Goal: Communication & Community: Participate in discussion

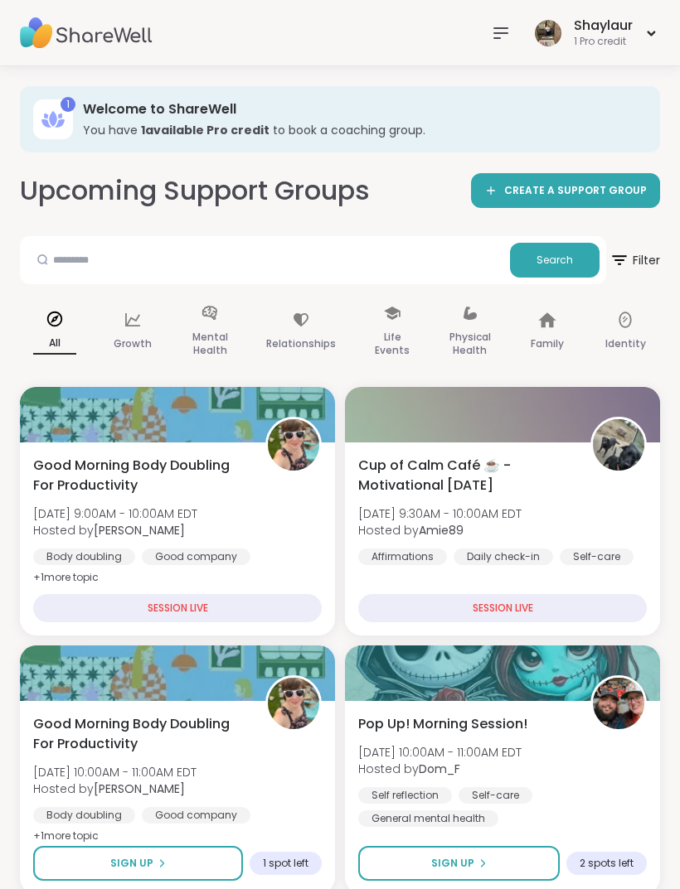
click at [495, 28] on icon at bounding box center [500, 33] width 13 height 10
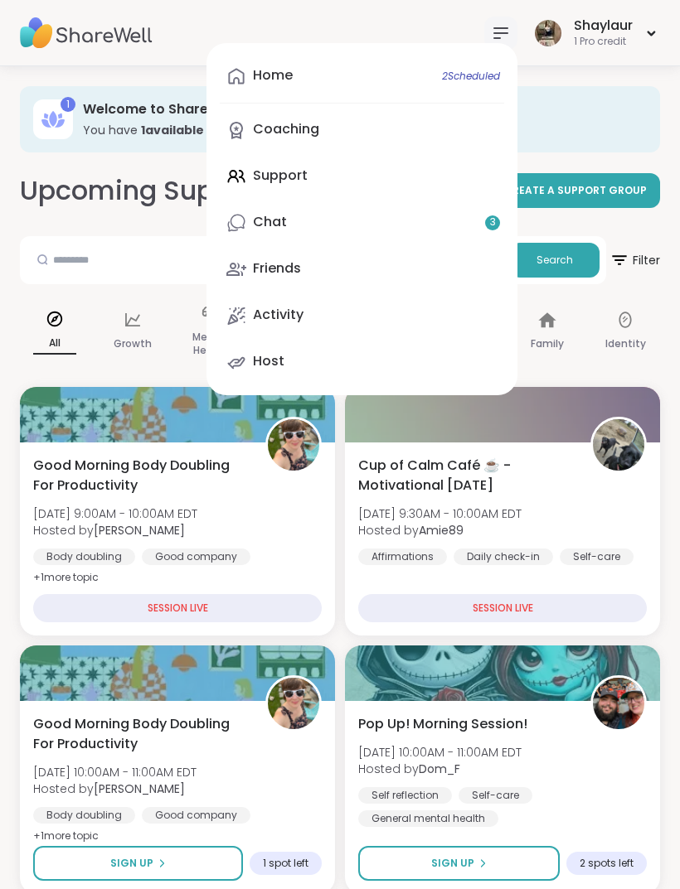
click at [335, 234] on link "Chat 3" at bounding box center [362, 223] width 284 height 40
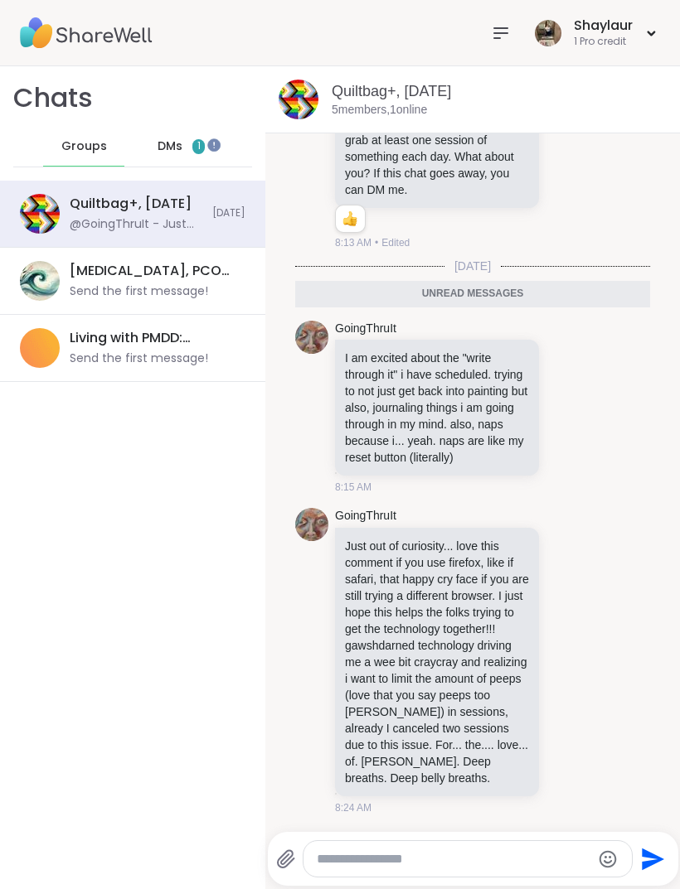
click at [563, 655] on icon at bounding box center [567, 661] width 15 height 17
click at [530, 622] on button "Select Reaction: Thumbs up" at bounding box center [531, 634] width 33 height 33
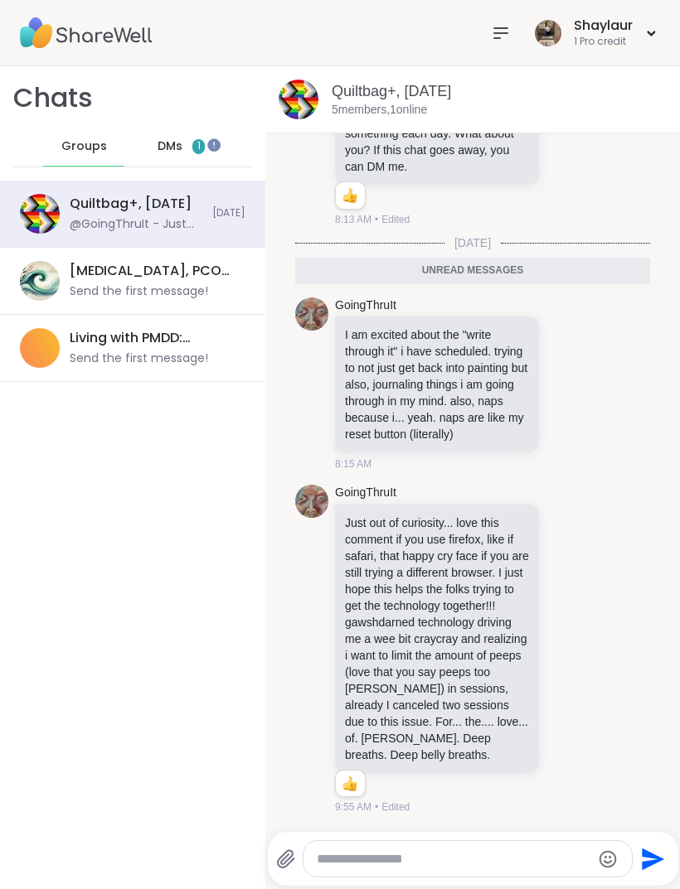
scroll to position [7501, 0]
click at [396, 859] on textarea "Type your message" at bounding box center [454, 859] width 274 height 17
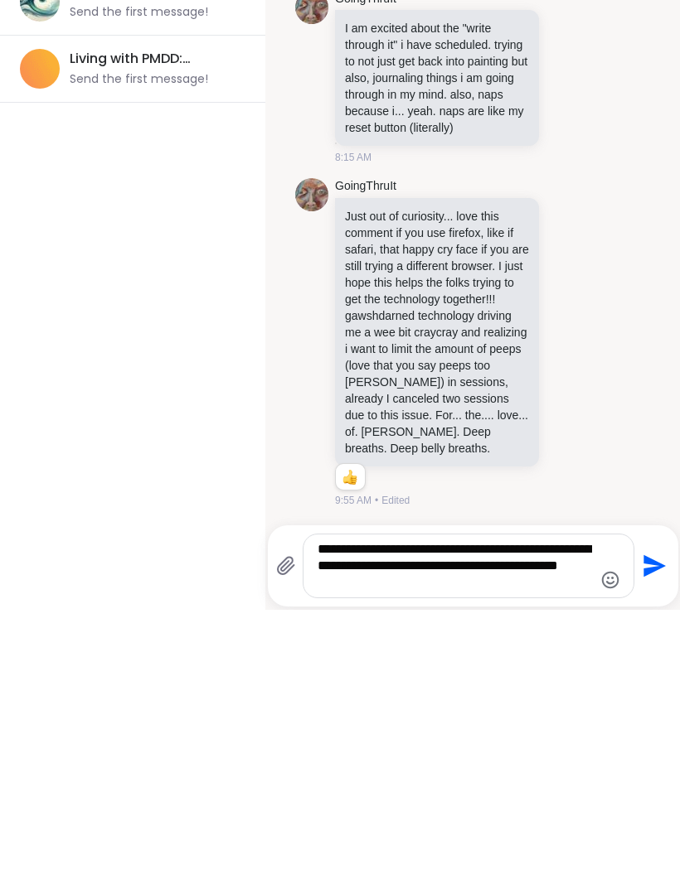
click at [351, 820] on textarea "**********" at bounding box center [454, 845] width 274 height 50
click at [429, 820] on textarea "**********" at bounding box center [454, 845] width 274 height 50
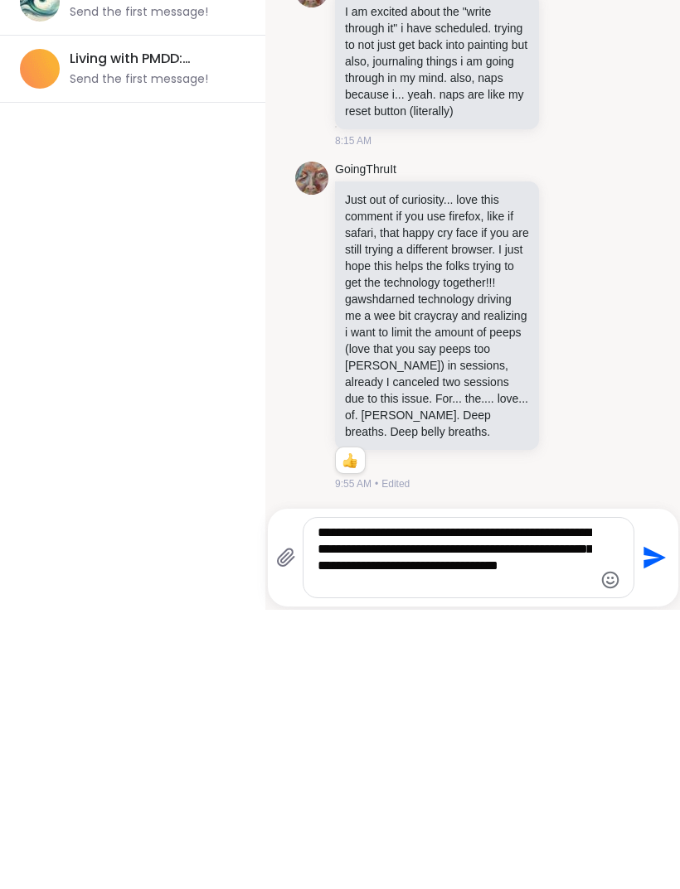
click at [414, 804] on textarea "**********" at bounding box center [454, 837] width 274 height 66
click at [413, 804] on textarea "**********" at bounding box center [454, 837] width 274 height 66
click at [484, 804] on textarea "**********" at bounding box center [454, 837] width 274 height 66
click at [342, 804] on textarea "**********" at bounding box center [454, 837] width 274 height 66
click at [360, 804] on textarea "**********" at bounding box center [454, 837] width 274 height 66
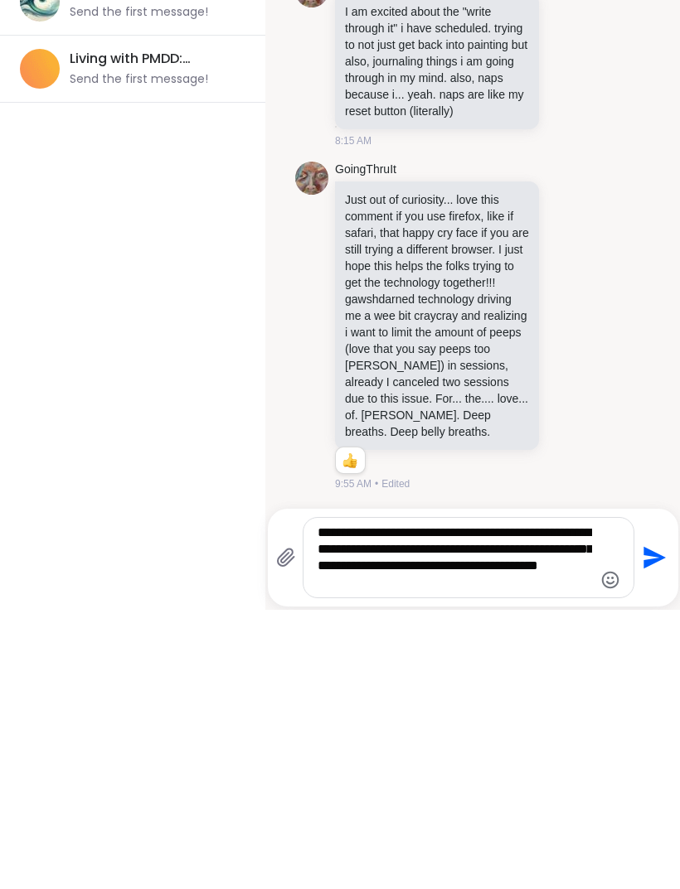
click at [360, 804] on textarea "**********" at bounding box center [454, 837] width 274 height 66
click at [482, 804] on textarea "**********" at bounding box center [454, 837] width 274 height 66
click at [361, 804] on textarea "**********" at bounding box center [454, 837] width 274 height 66
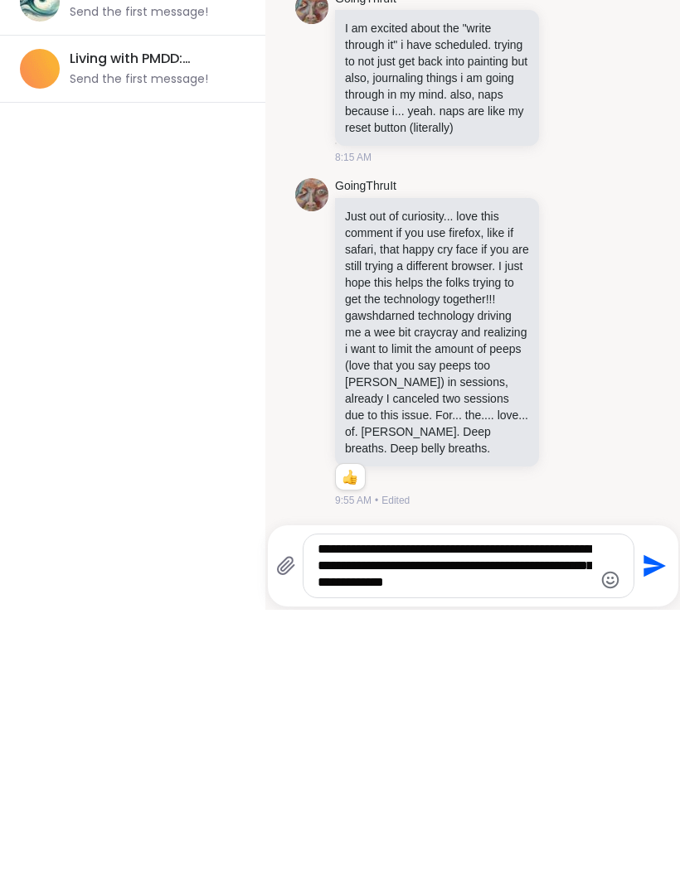
click at [542, 820] on textarea "**********" at bounding box center [454, 845] width 274 height 50
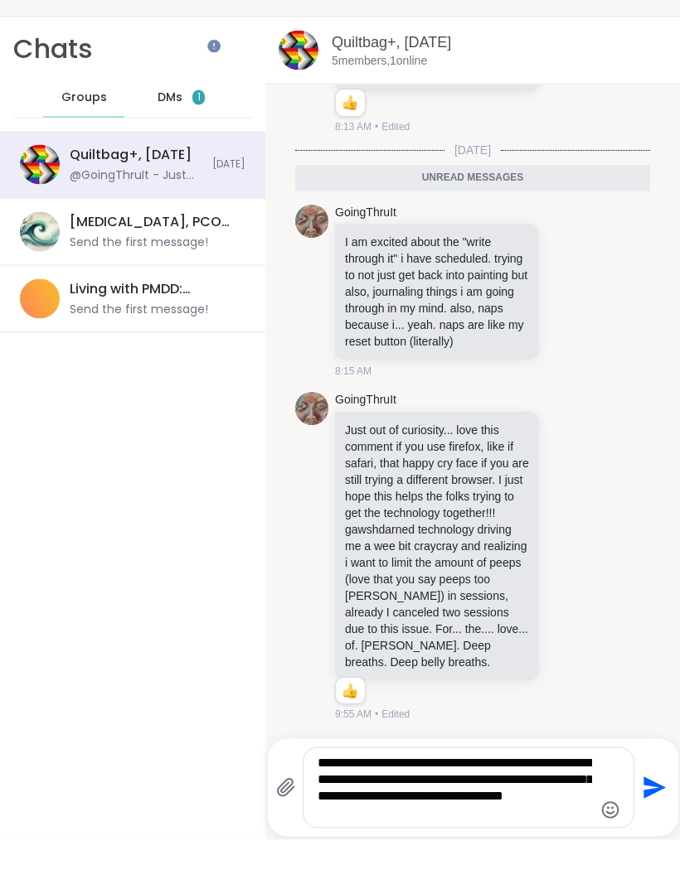
scroll to position [7545, 0]
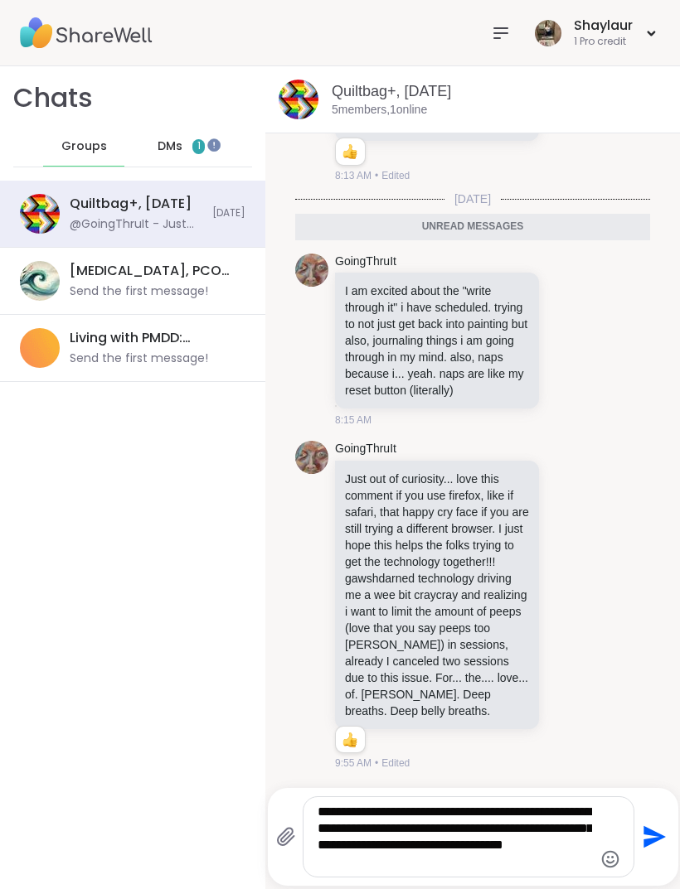
click at [448, 860] on textarea "**********" at bounding box center [454, 837] width 274 height 66
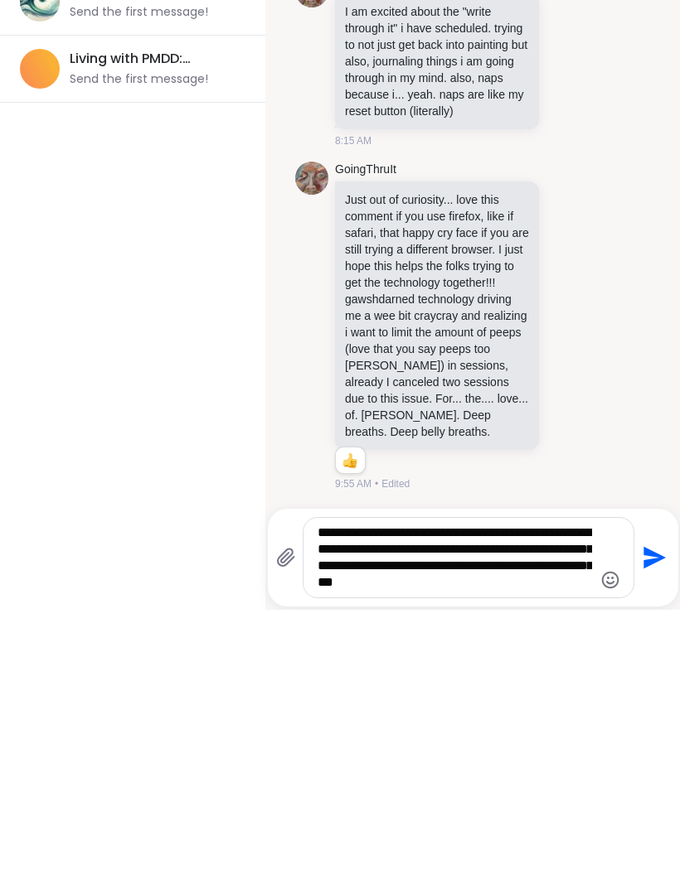
type textarea "**********"
click at [649, 824] on icon "Send" at bounding box center [652, 837] width 27 height 27
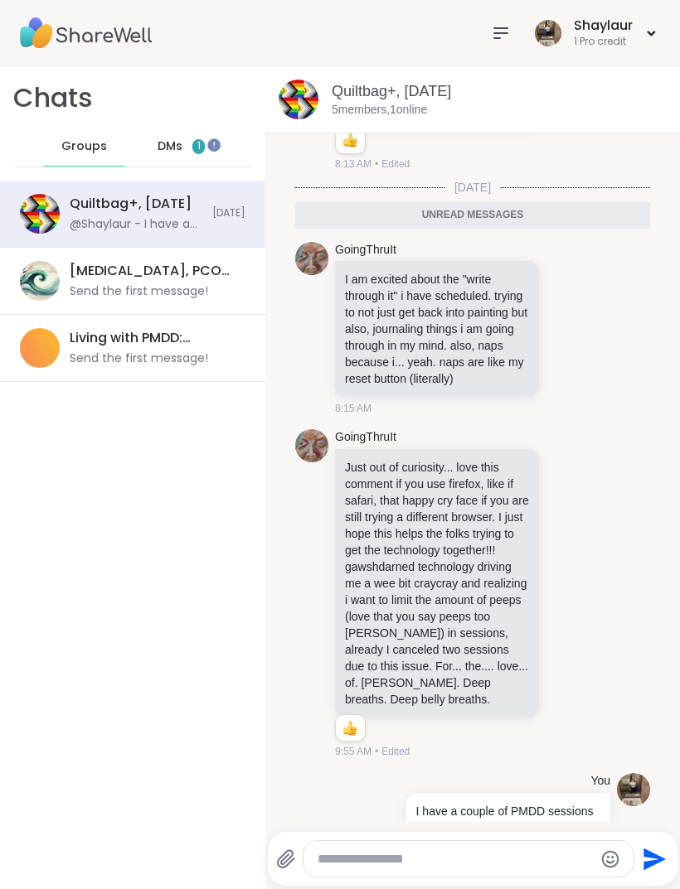
scroll to position [7633, 0]
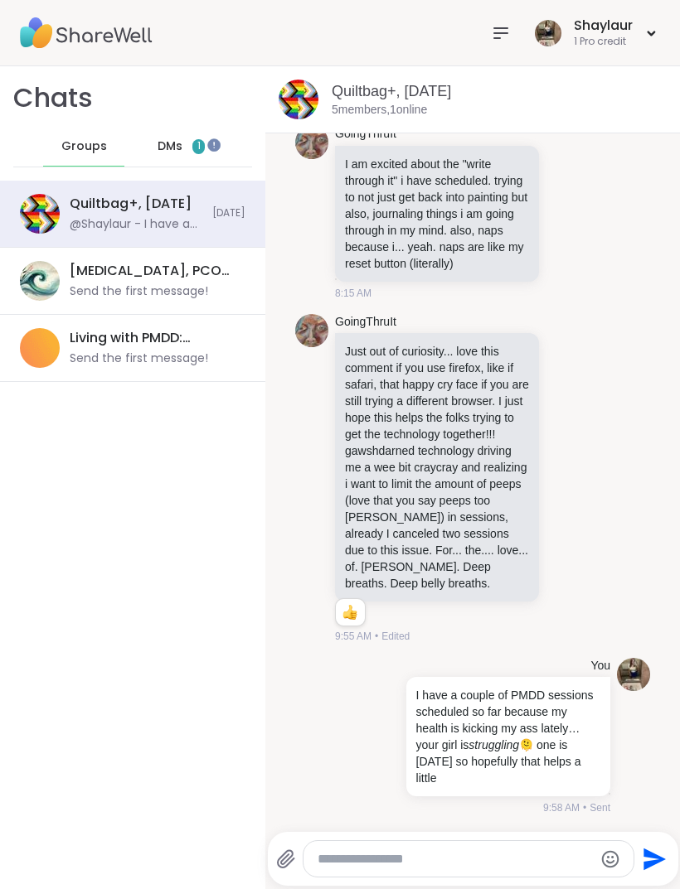
click at [172, 148] on span "DMs" at bounding box center [169, 146] width 25 height 17
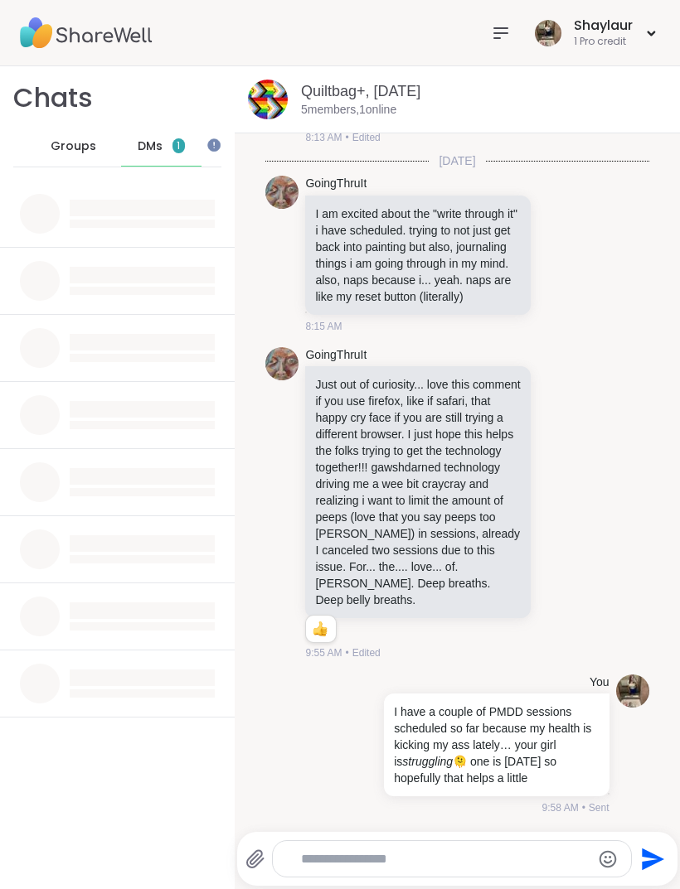
scroll to position [0, 0]
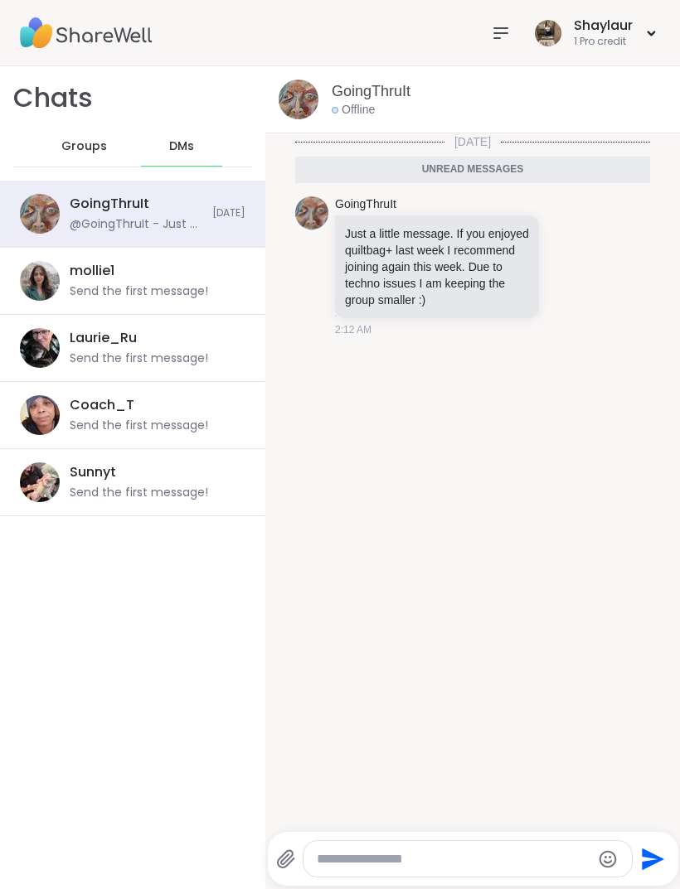
click at [369, 94] on link "GoingThruIt" at bounding box center [371, 91] width 79 height 21
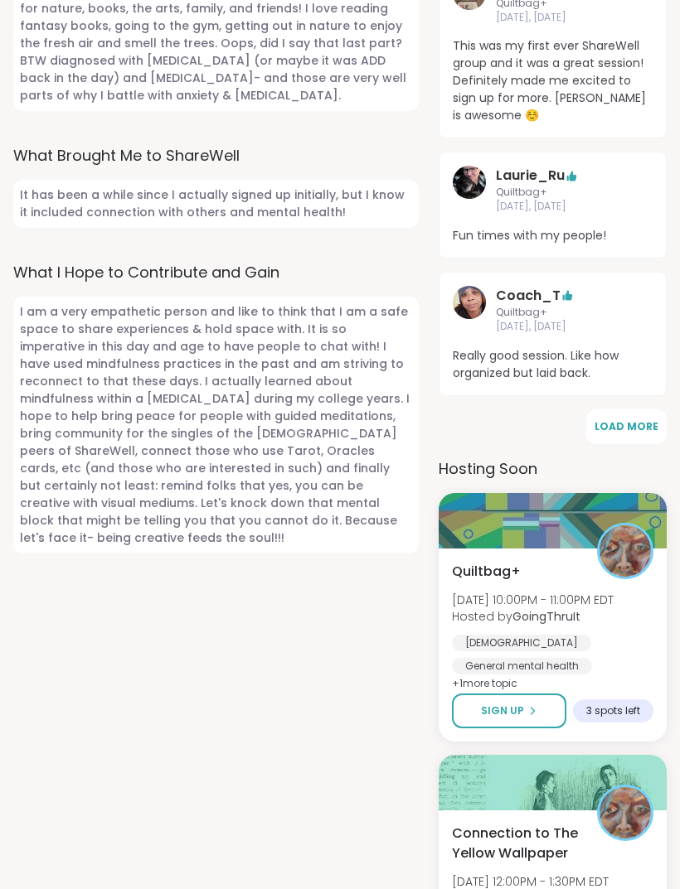
scroll to position [1022, 0]
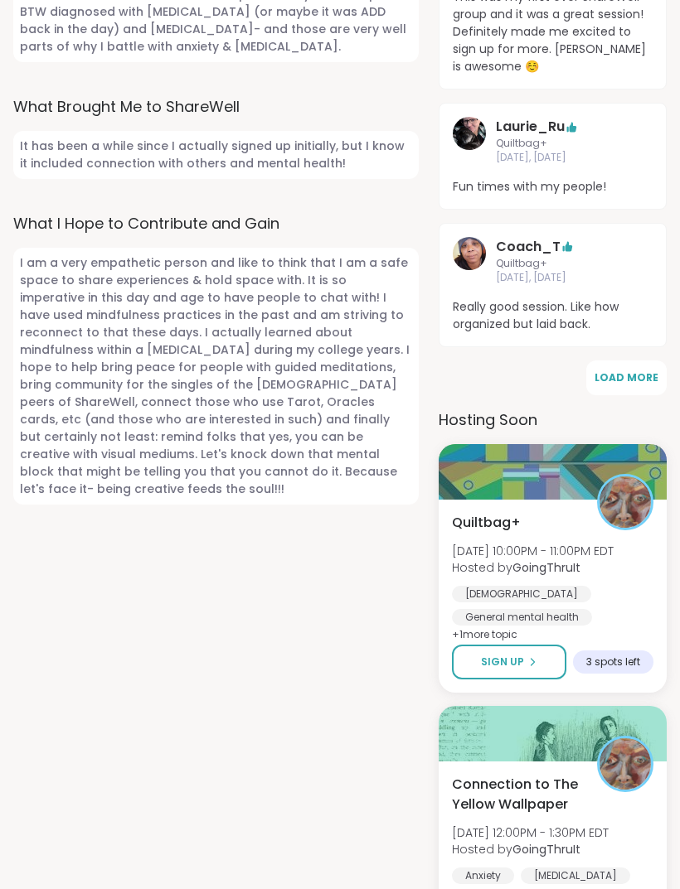
click at [620, 586] on div "[DEMOGRAPHIC_DATA] General mental health [MEDICAL_DATA]" at bounding box center [552, 617] width 201 height 63
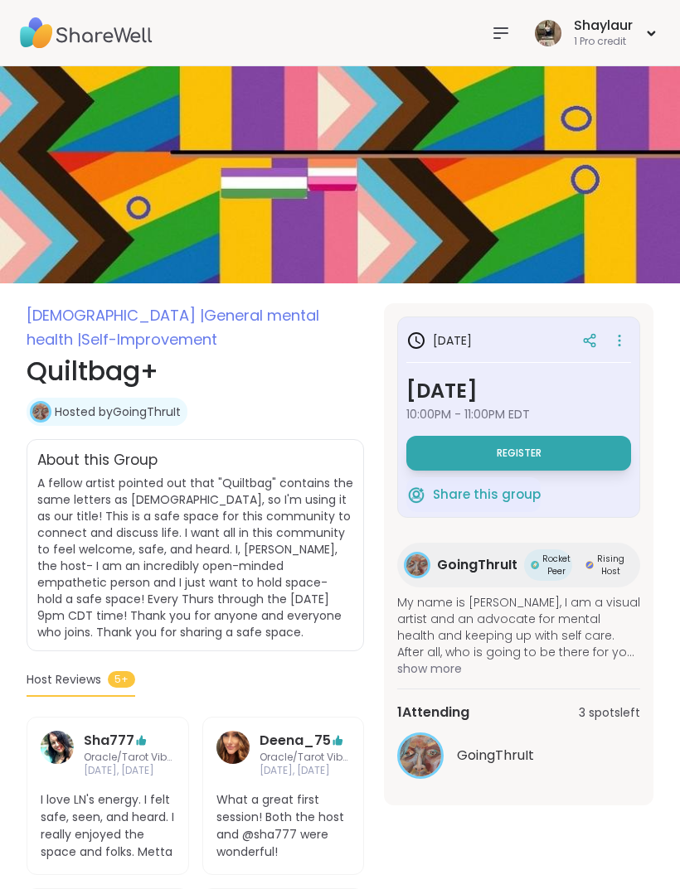
click at [562, 460] on button "Register" at bounding box center [518, 453] width 225 height 35
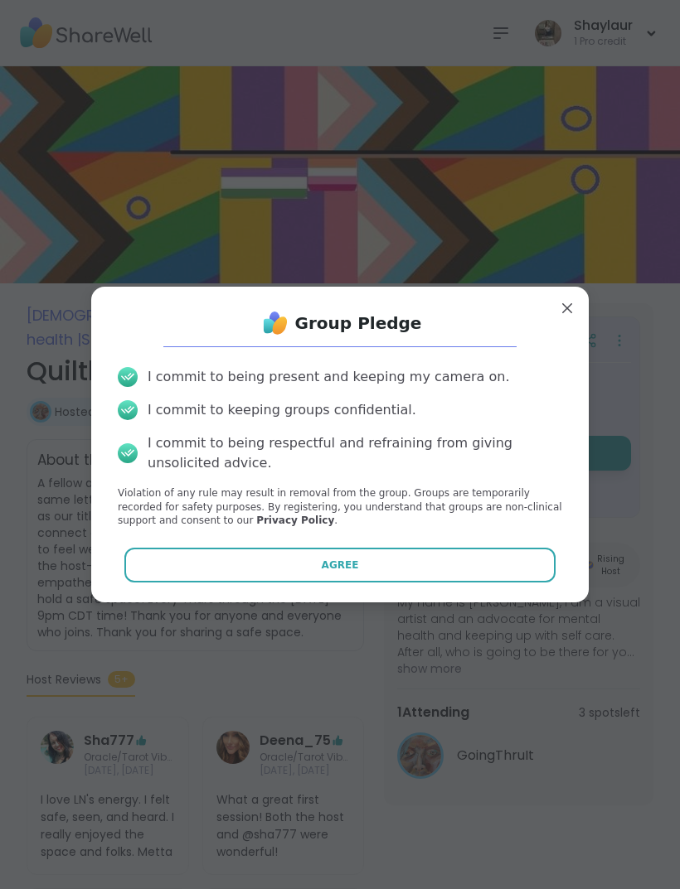
click at [382, 561] on button "Agree" at bounding box center [340, 565] width 432 height 35
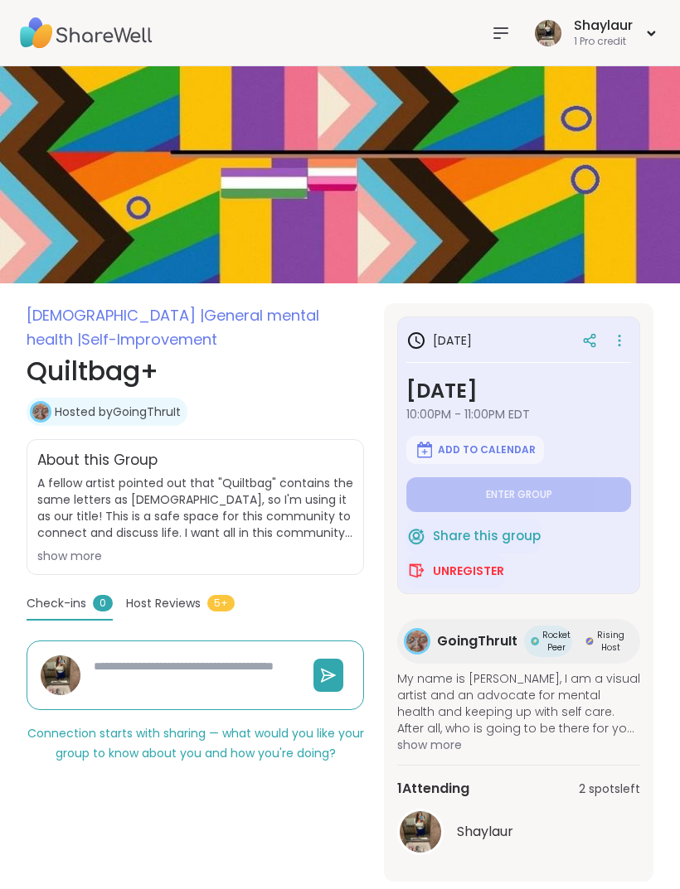
type textarea "*"
click at [496, 37] on icon at bounding box center [500, 33] width 13 height 10
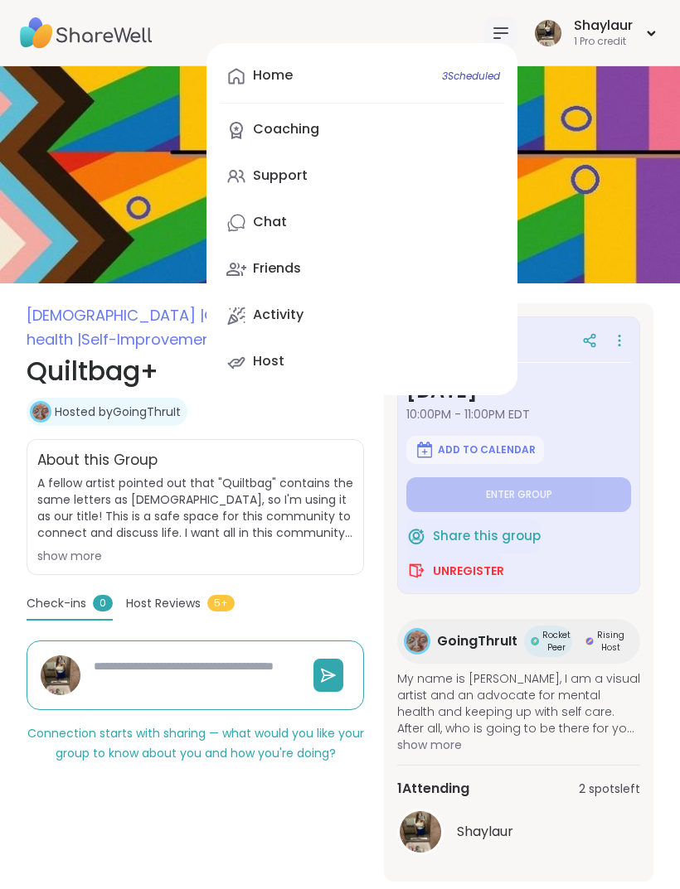
click at [277, 229] on div "Chat" at bounding box center [270, 222] width 34 height 18
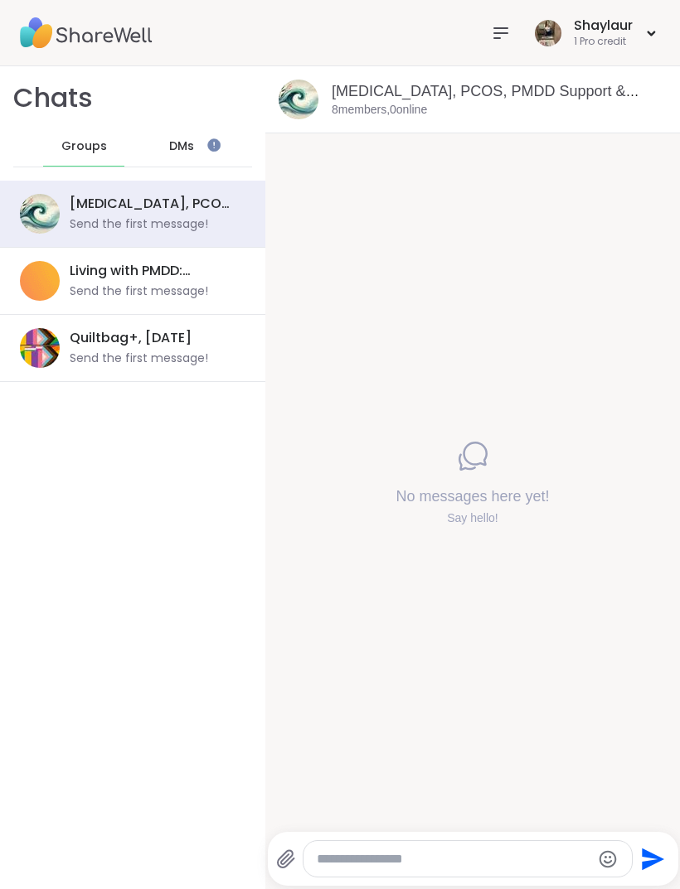
click at [188, 152] on span "DMs" at bounding box center [181, 146] width 25 height 17
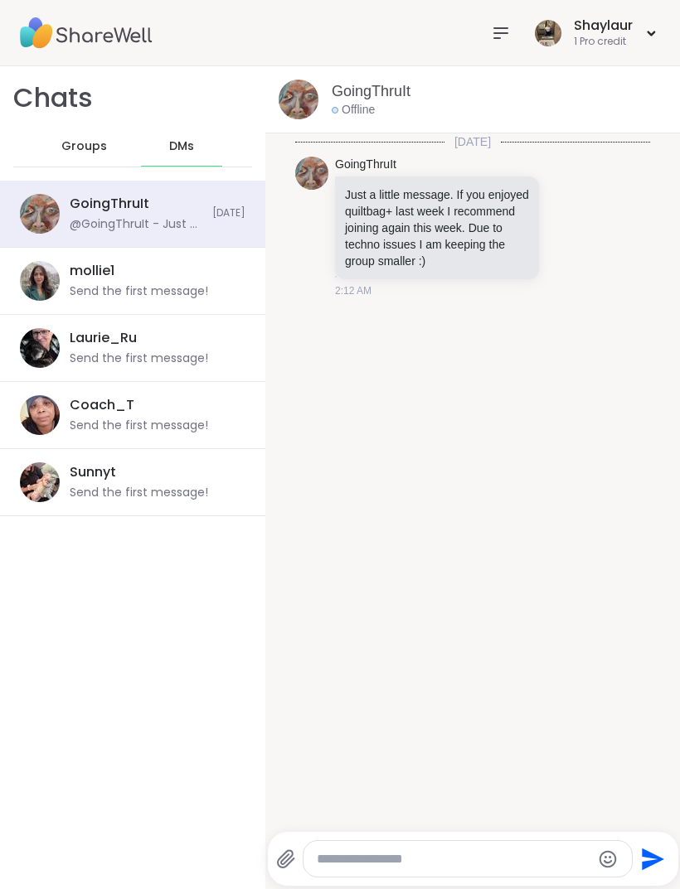
click at [454, 854] on textarea "Type your message" at bounding box center [454, 859] width 274 height 17
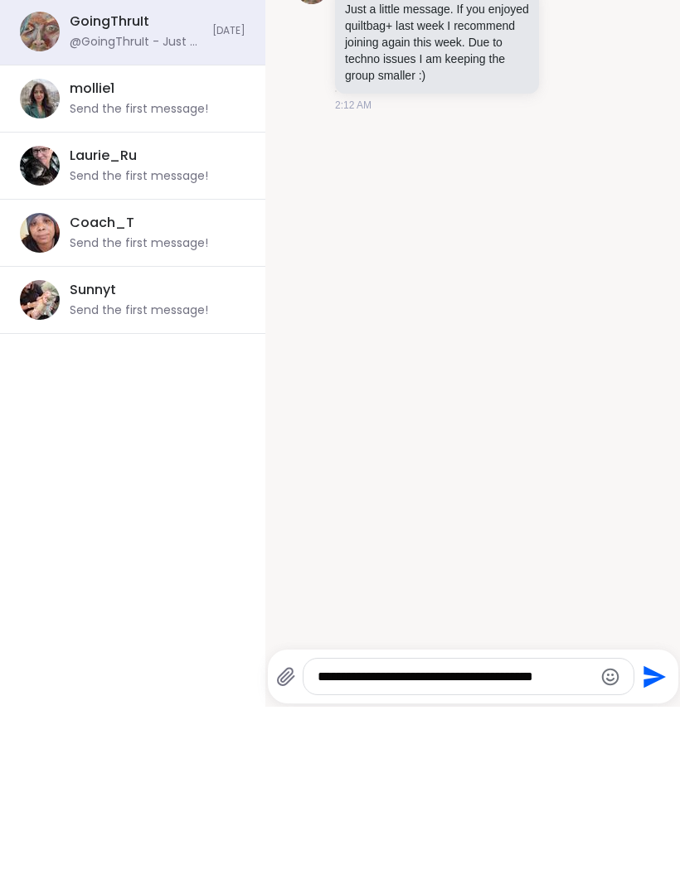
scroll to position [3, 0]
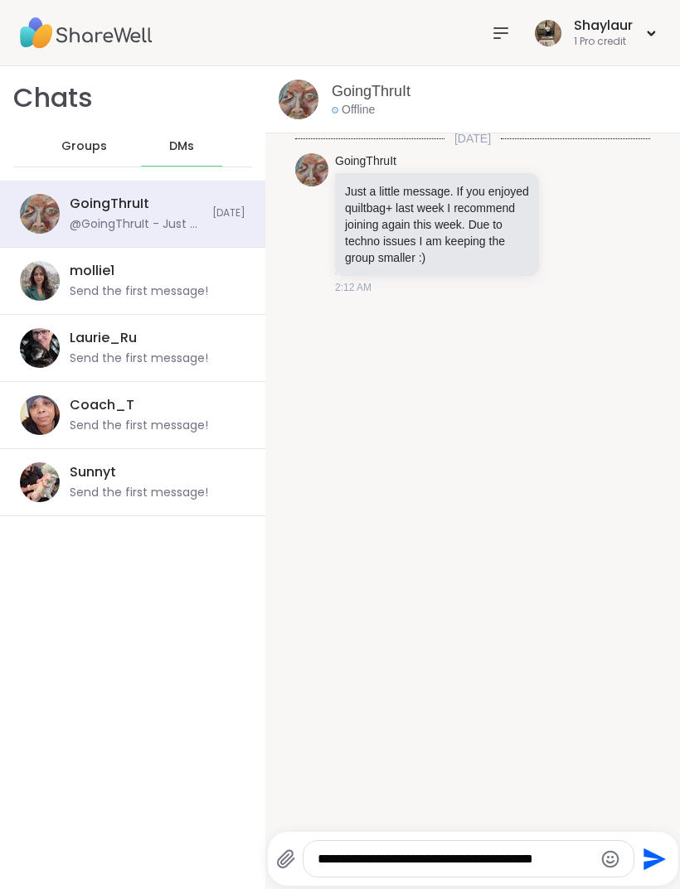
type textarea "**********"
click at [653, 859] on icon "Send" at bounding box center [655, 859] width 22 height 22
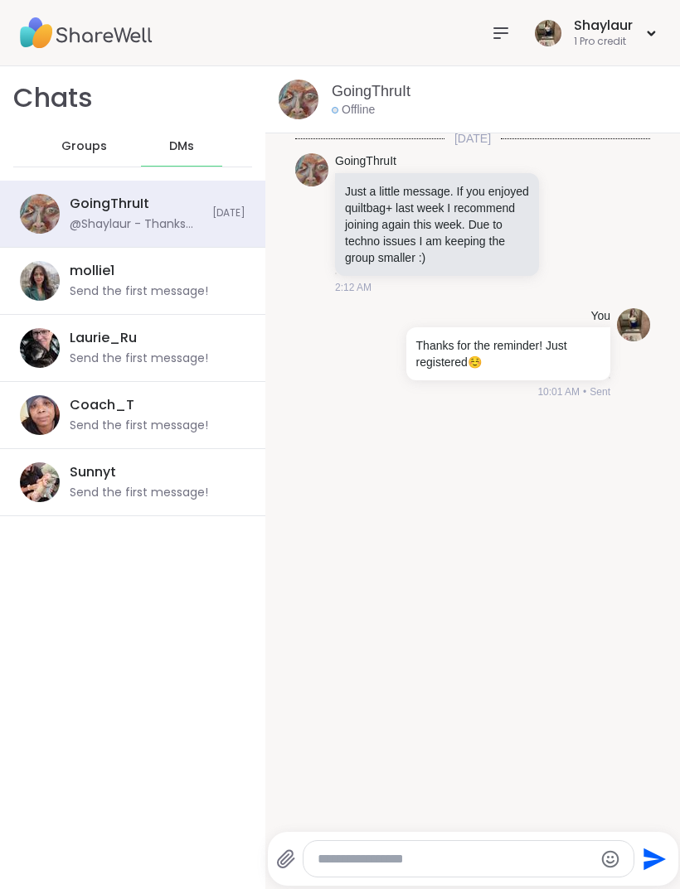
click at [80, 148] on span "Groups" at bounding box center [84, 146] width 46 height 17
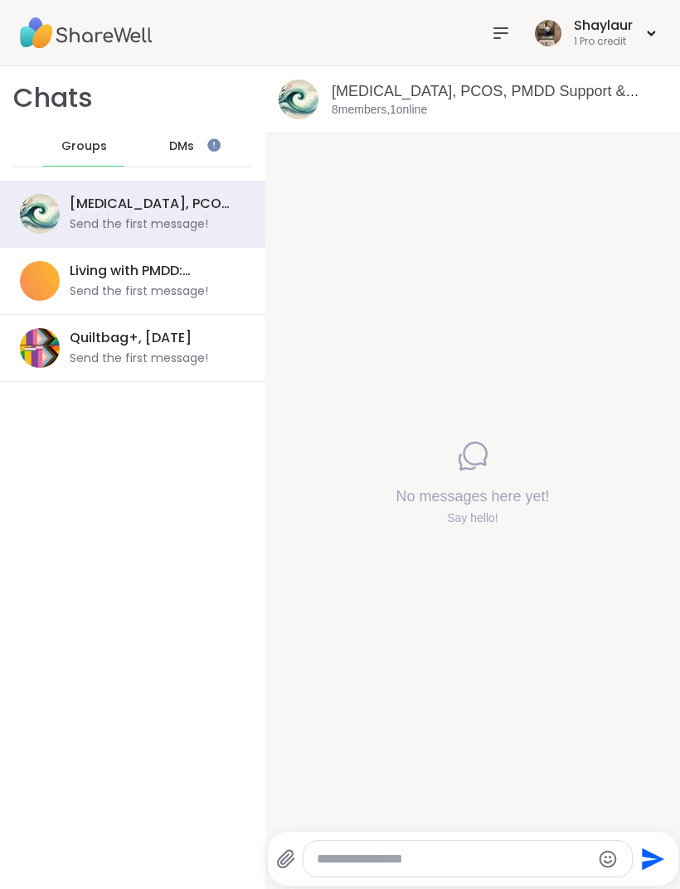
click at [153, 351] on div "Send the first message!" at bounding box center [139, 359] width 138 height 17
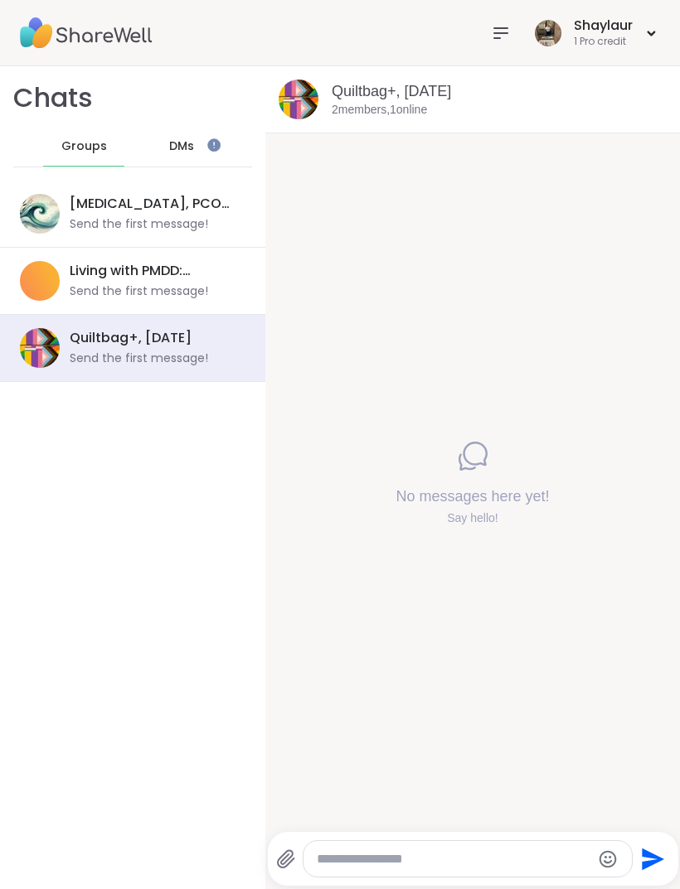
click at [497, 34] on icon at bounding box center [501, 33] width 20 height 20
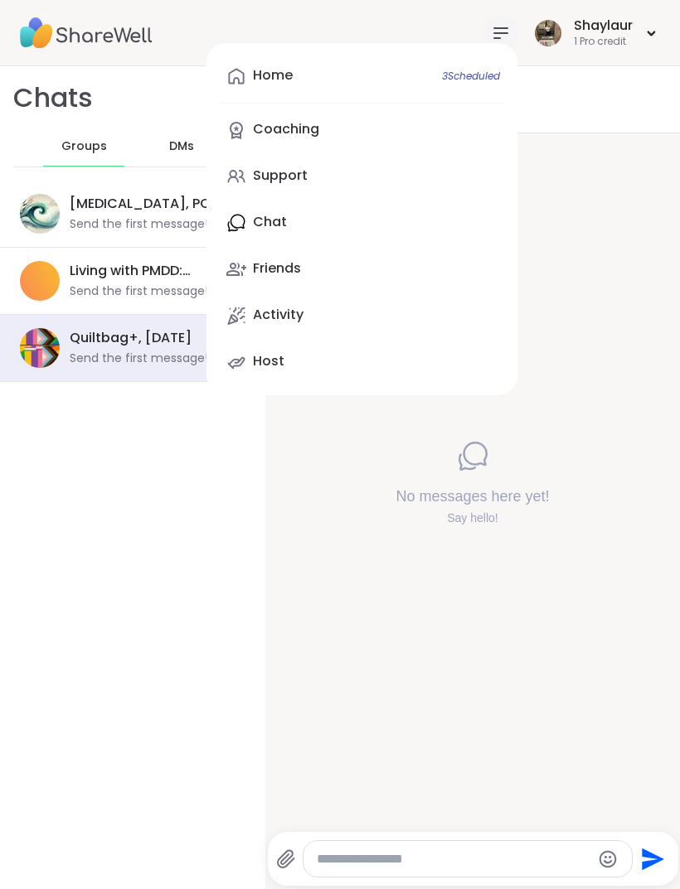
click at [321, 76] on link "Home 3 Scheduled" at bounding box center [362, 76] width 284 height 40
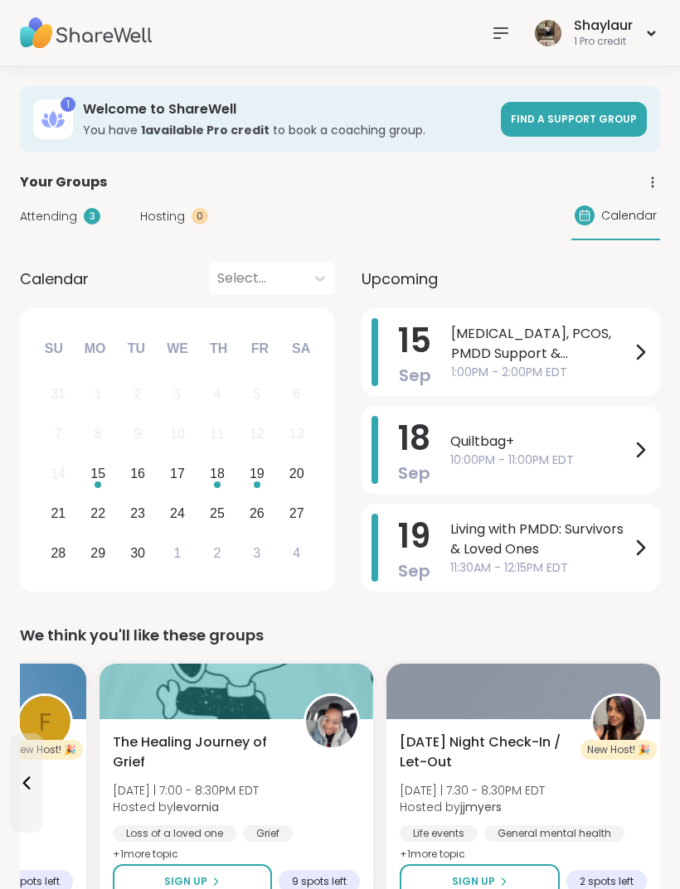
click at [498, 34] on icon at bounding box center [501, 33] width 20 height 20
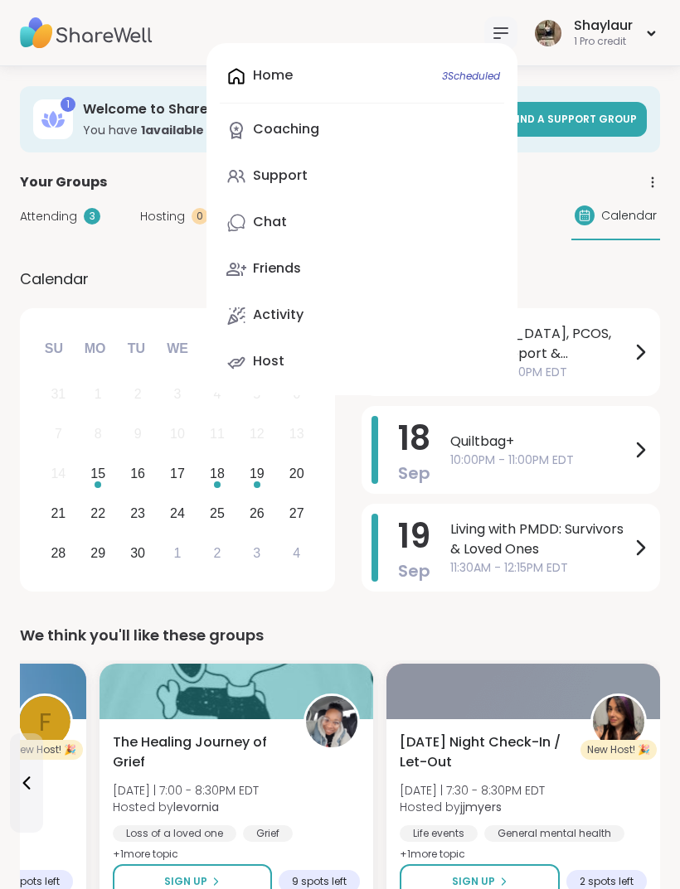
click at [607, 128] on link "Find a support group" at bounding box center [574, 119] width 146 height 35
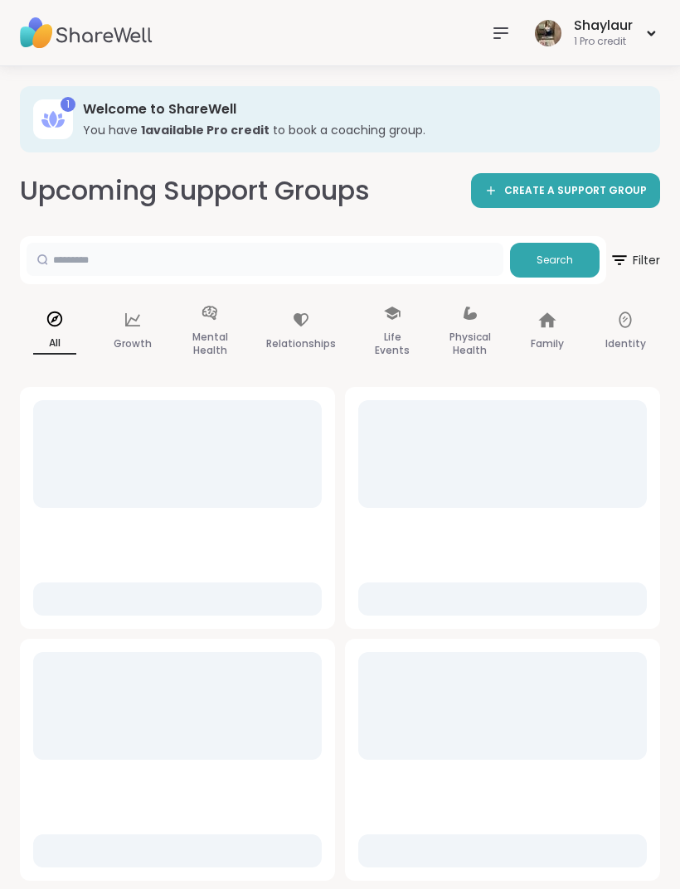
click at [427, 254] on input "text" at bounding box center [265, 259] width 477 height 33
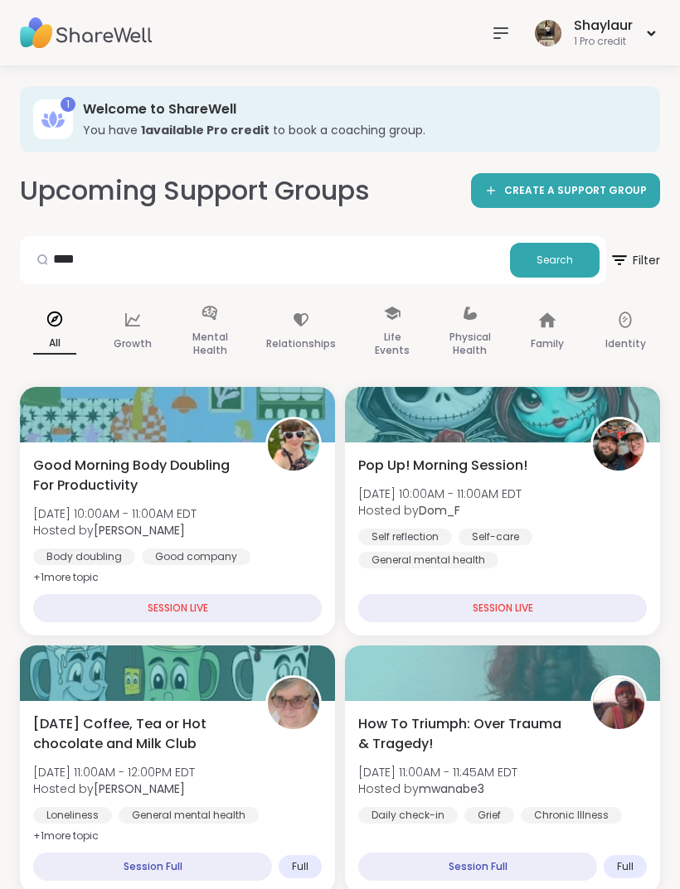
click at [554, 259] on span "Search" at bounding box center [554, 260] width 36 height 15
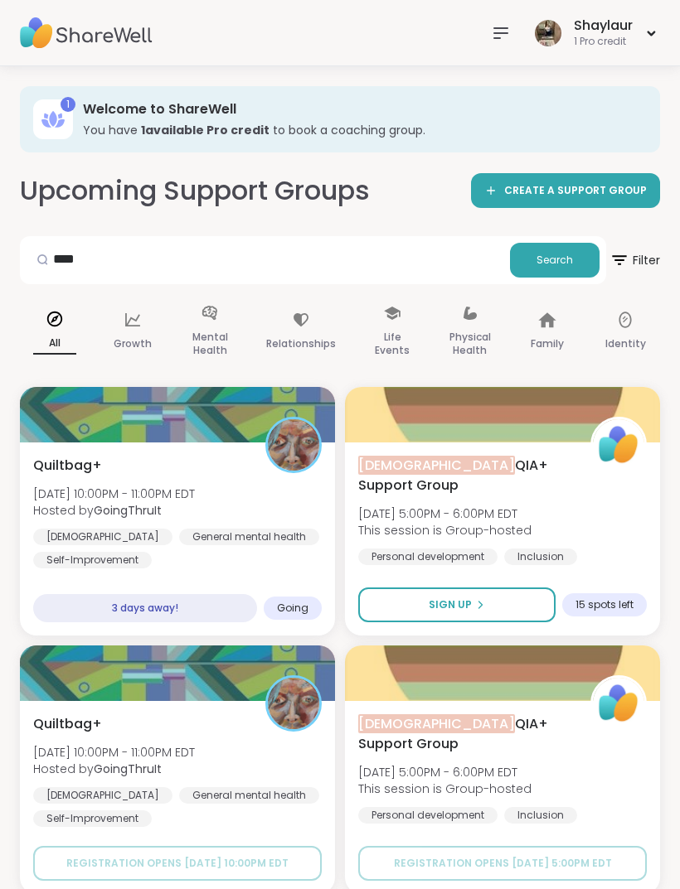
click at [616, 521] on div "LGBT QIA+ Support Group Sun, Sep 21 | 5:00PM - 6:00PM EDT This session is Group…" at bounding box center [502, 522] width 288 height 133
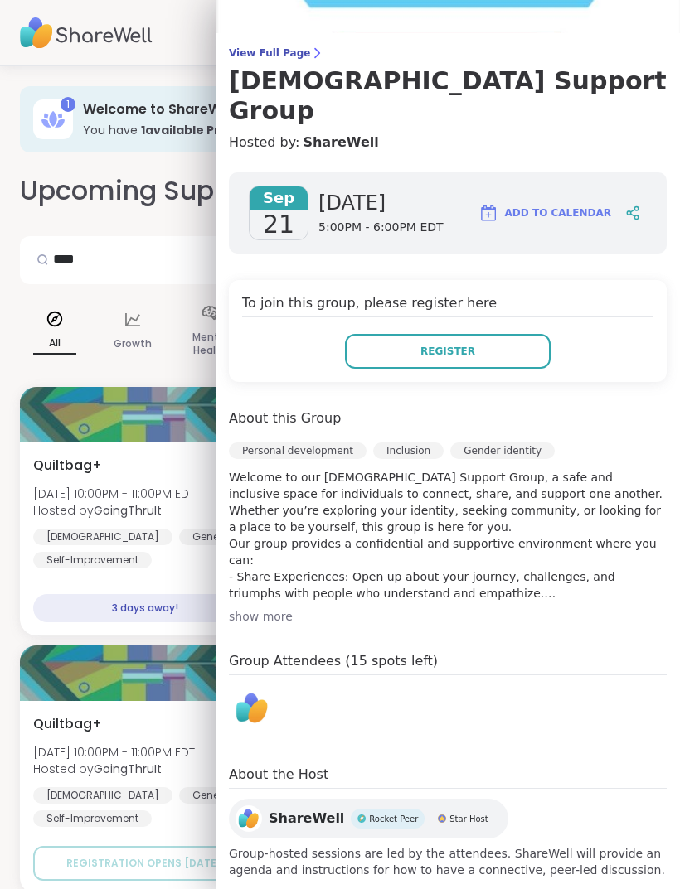
scroll to position [99, 0]
click at [254, 609] on div "show more" at bounding box center [448, 617] width 438 height 17
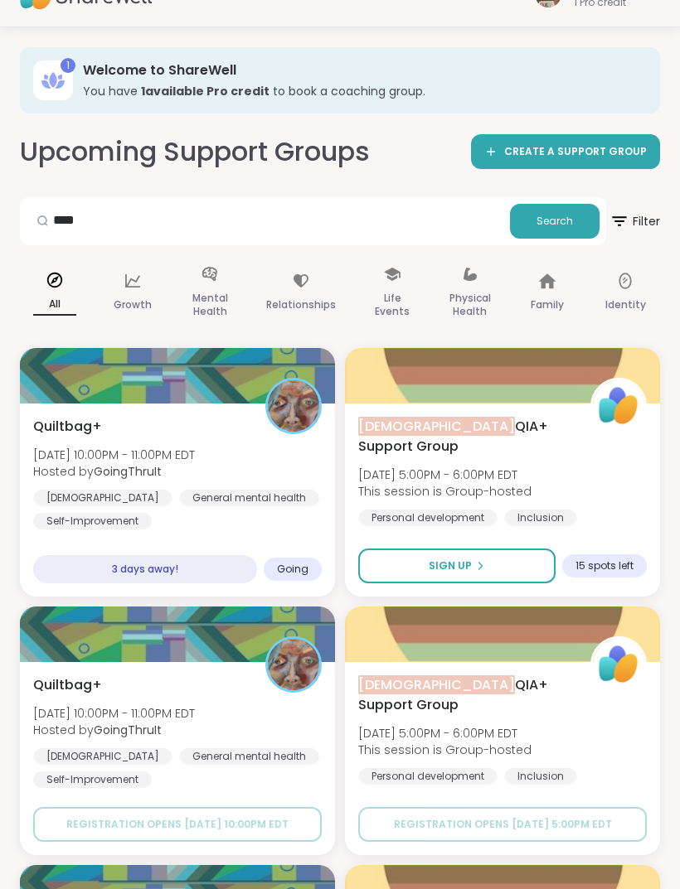
scroll to position [0, 0]
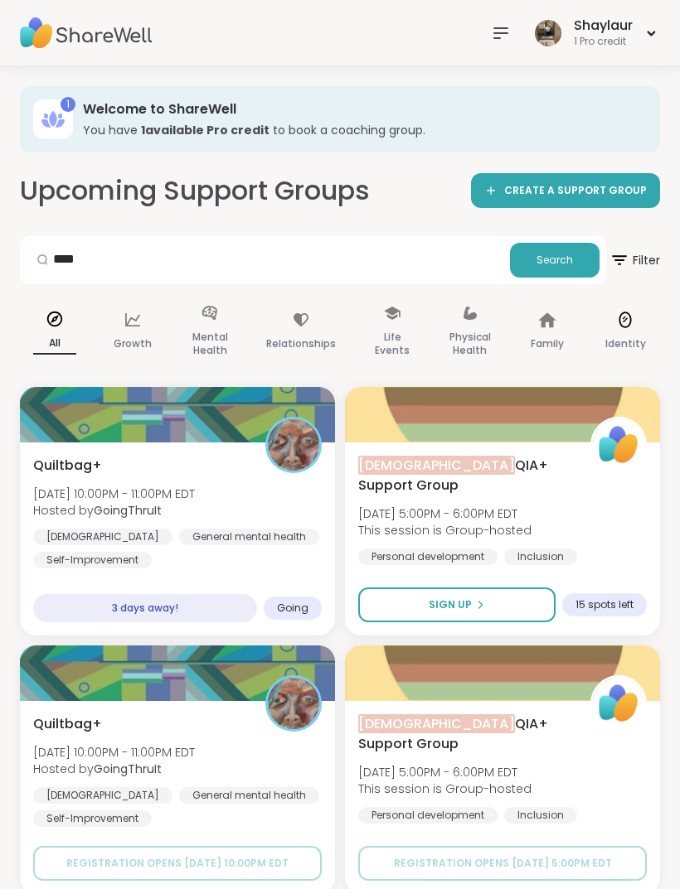
click at [622, 329] on div "Identity" at bounding box center [625, 332] width 70 height 83
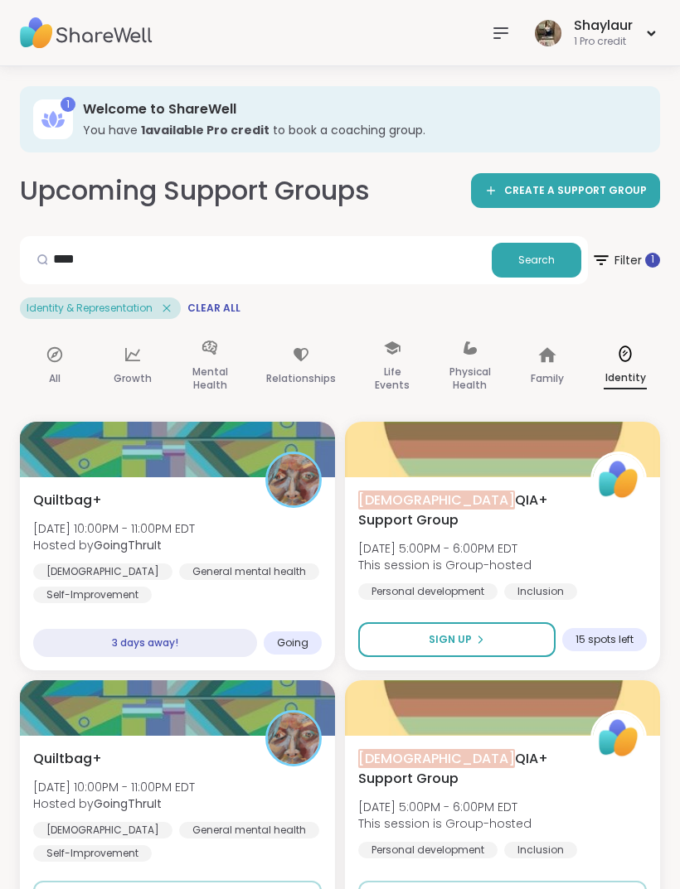
click at [170, 307] on icon at bounding box center [166, 308] width 15 height 15
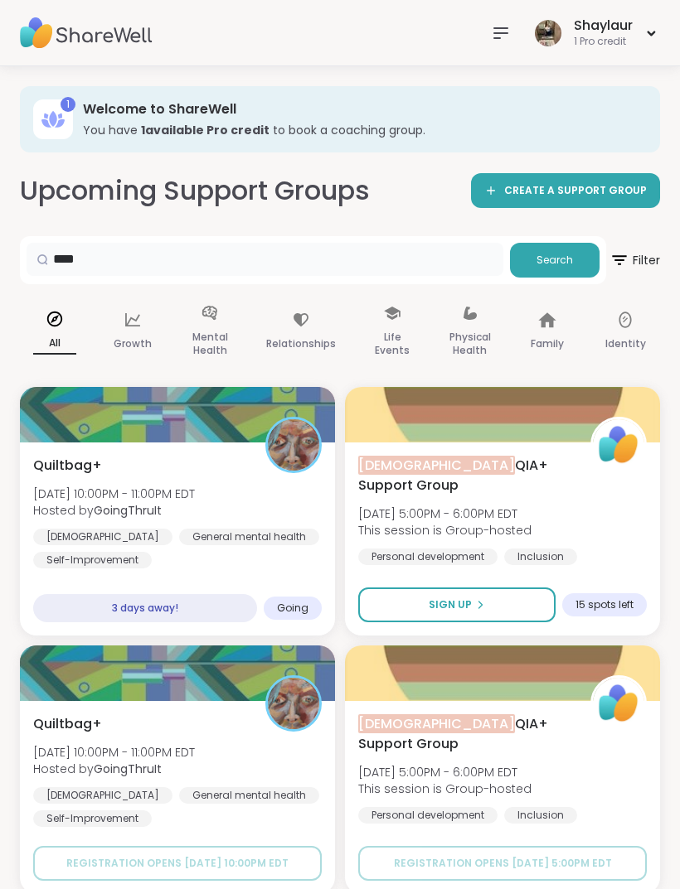
click at [445, 269] on input "****" at bounding box center [265, 259] width 477 height 33
type input "*"
click at [565, 260] on span "Search" at bounding box center [554, 260] width 36 height 15
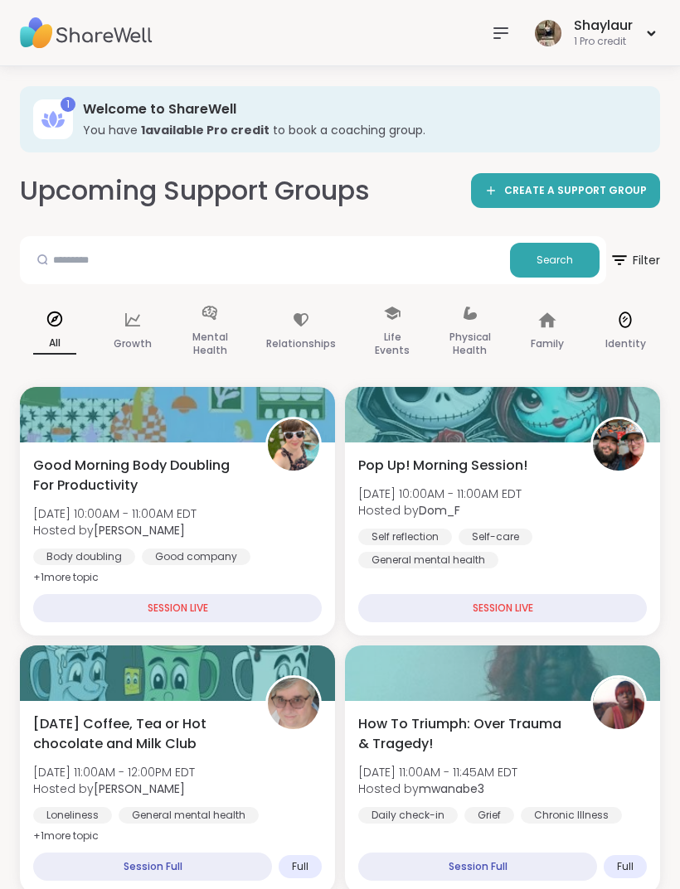
click at [612, 331] on div "Identity" at bounding box center [625, 332] width 70 height 83
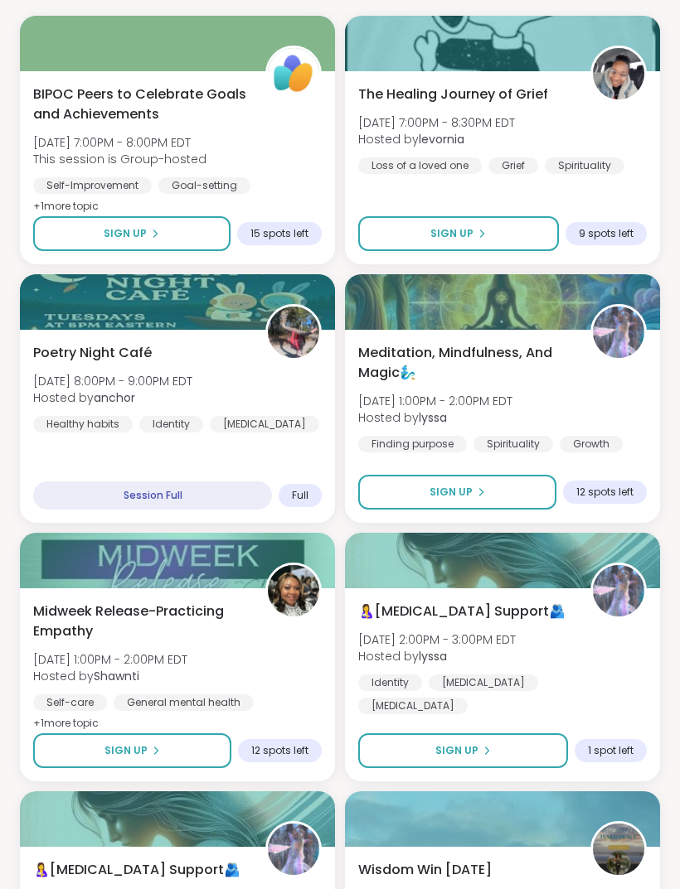
scroll to position [406, 0]
click at [627, 405] on div "Meditation, Mindfulness, And Magic🧞‍♂️ Wed, Sep 17 | 1:00PM - 2:00PM EDT Hosted…" at bounding box center [502, 397] width 288 height 109
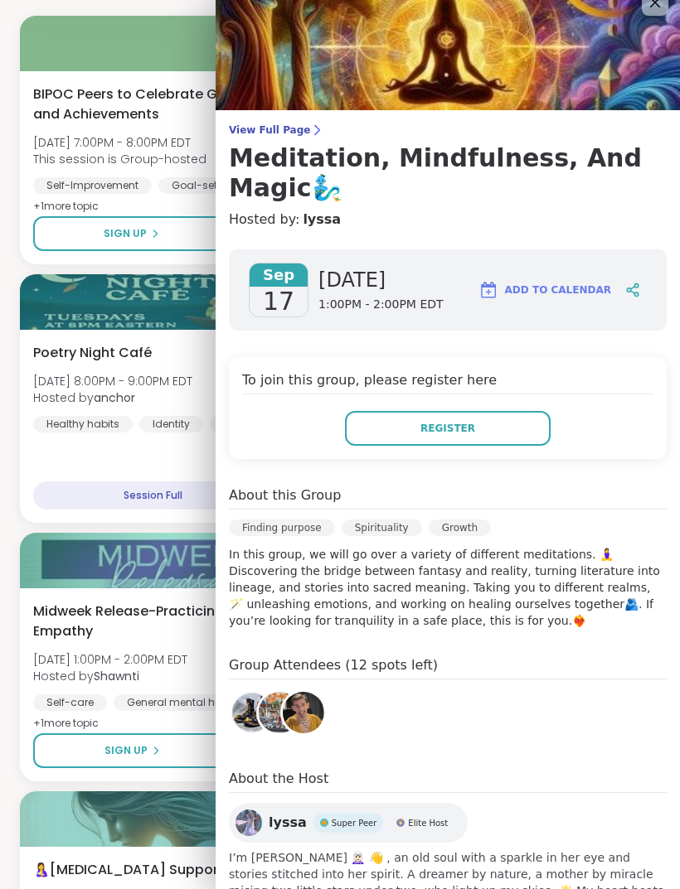
scroll to position [22, 0]
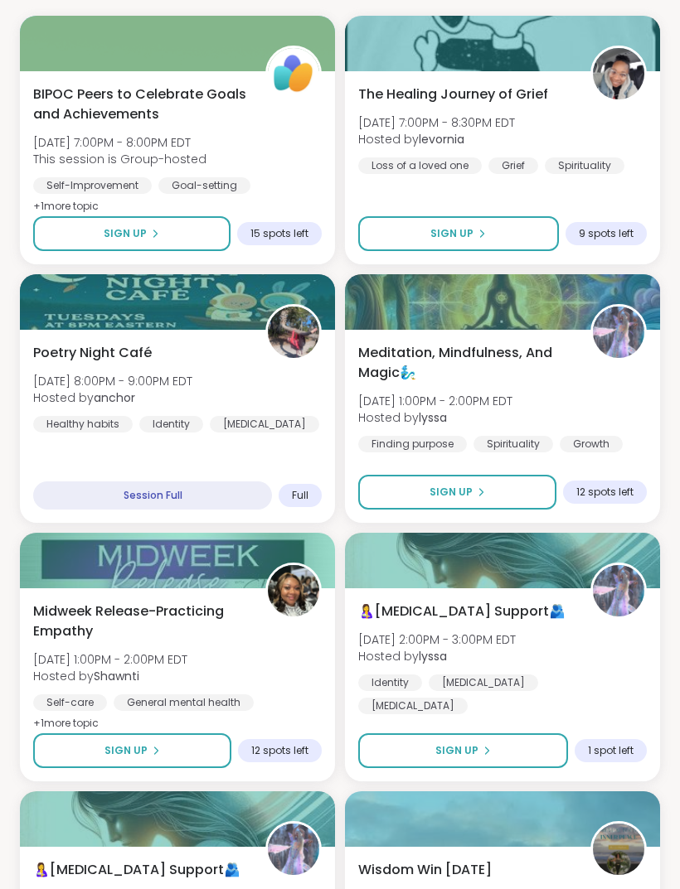
click at [280, 653] on div "Midweek Release-Practicing Empathy Wed, Sep 17 | 1:00PM - 2:00PM EDT Hosted by …" at bounding box center [177, 668] width 288 height 133
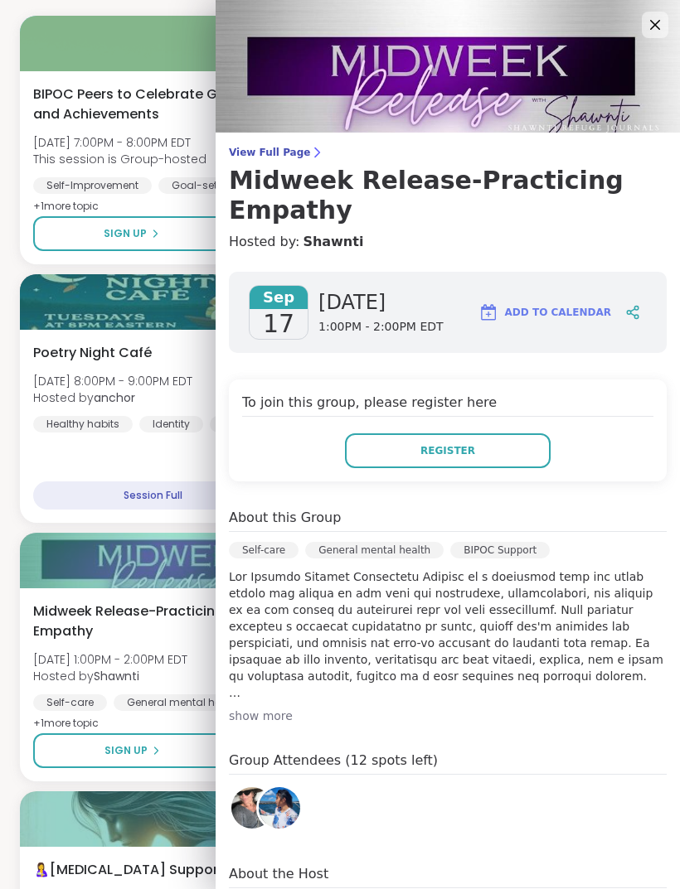
click at [271, 708] on div "show more" at bounding box center [448, 716] width 438 height 17
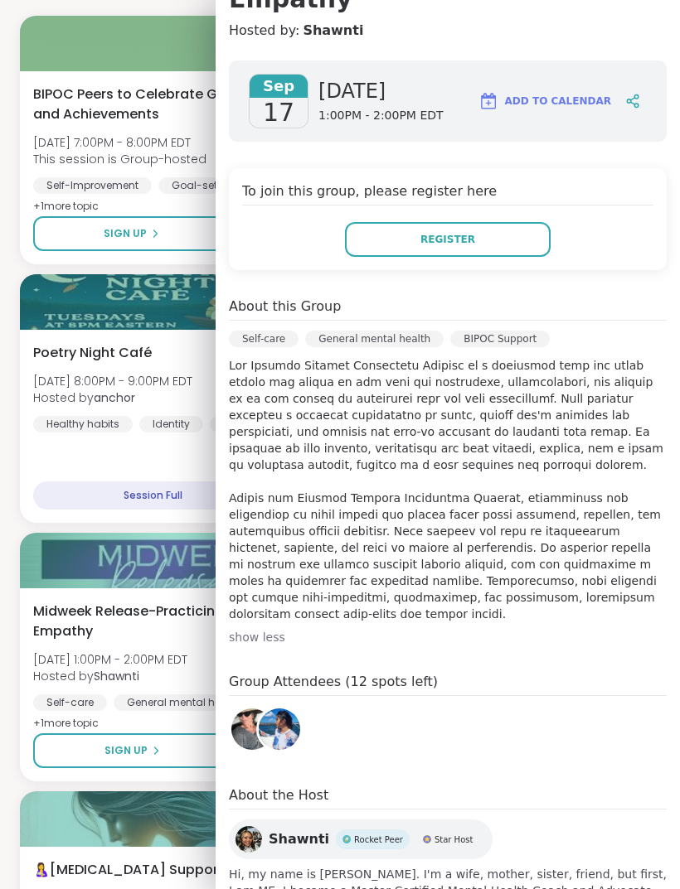
scroll to position [211, 0]
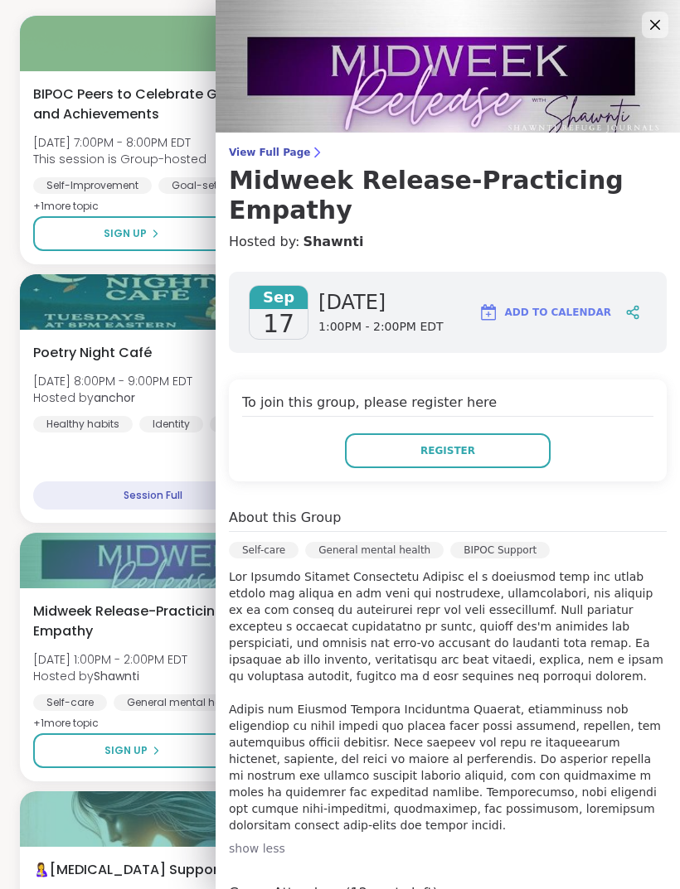
scroll to position [0, 0]
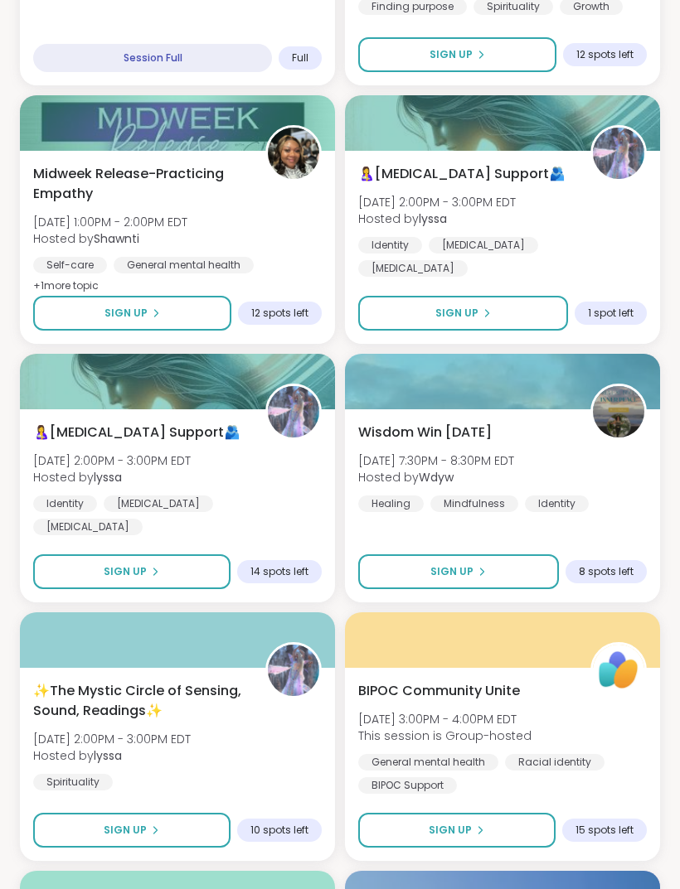
scroll to position [845, 0]
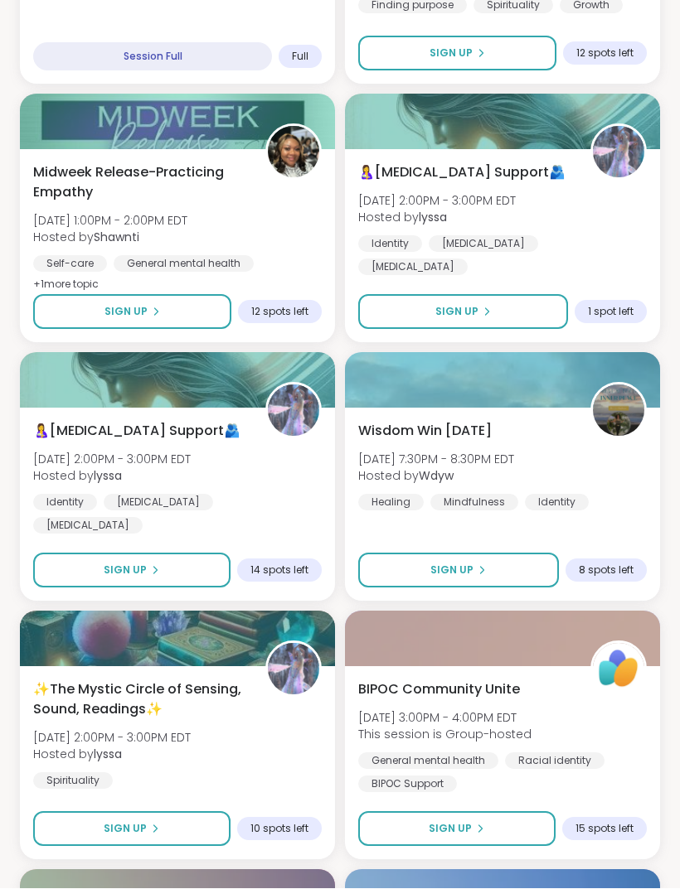
click at [620, 487] on div "Wisdom Win Wednesday Wed, Sep 17 | 7:30PM - 8:30PM EDT Hosted by Wdyw Healing M…" at bounding box center [502, 467] width 288 height 90
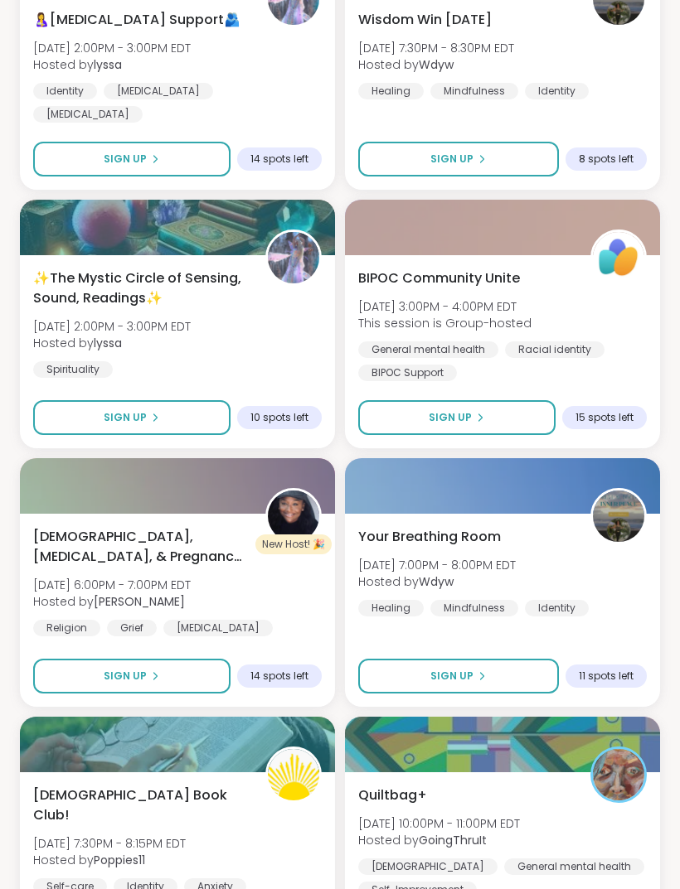
scroll to position [1256, 0]
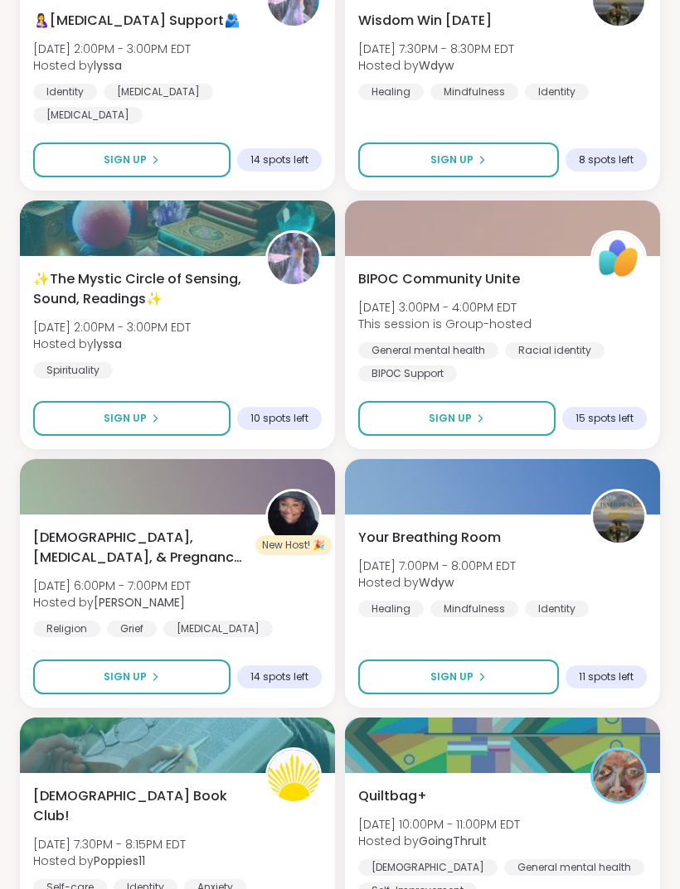
click at [277, 619] on div "Christ, Infertility, & Pregnancy Loss Thu, Sep 18 | 6:00PM - 7:00PM EDT Hosted …" at bounding box center [177, 582] width 288 height 109
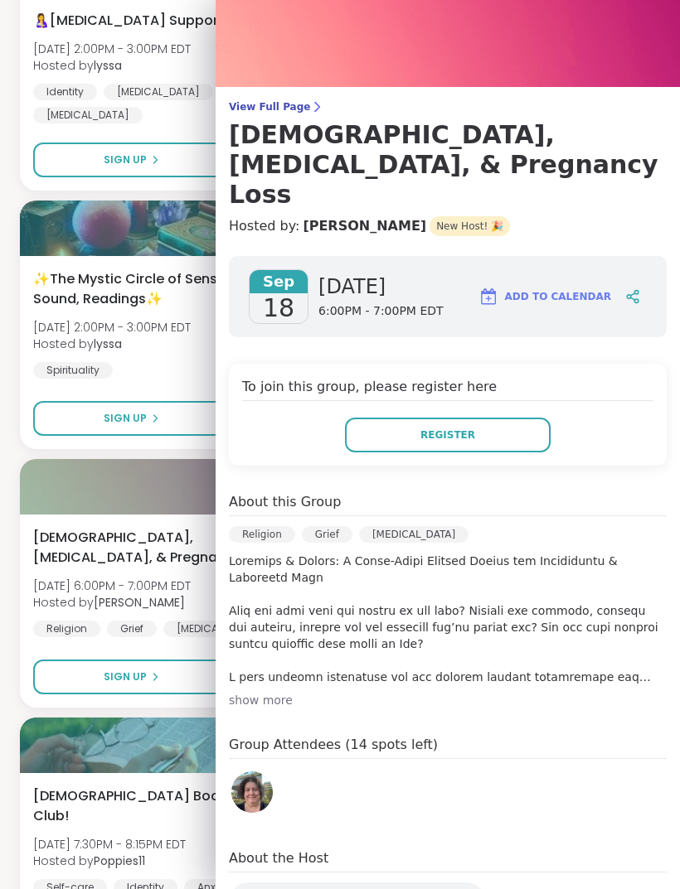
scroll to position [46, 0]
click at [269, 692] on div "show more" at bounding box center [448, 700] width 438 height 17
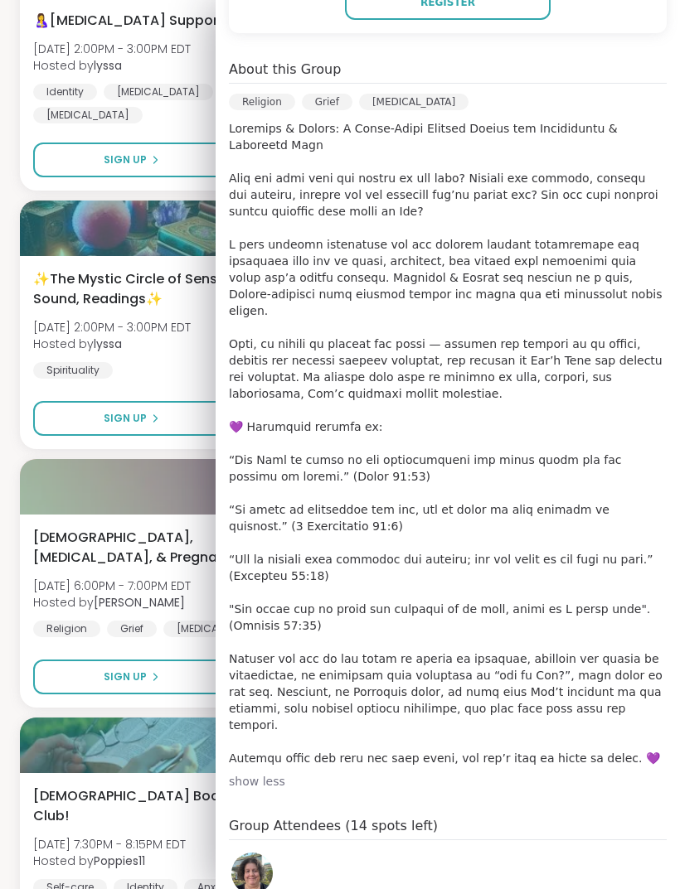
scroll to position [479, 0]
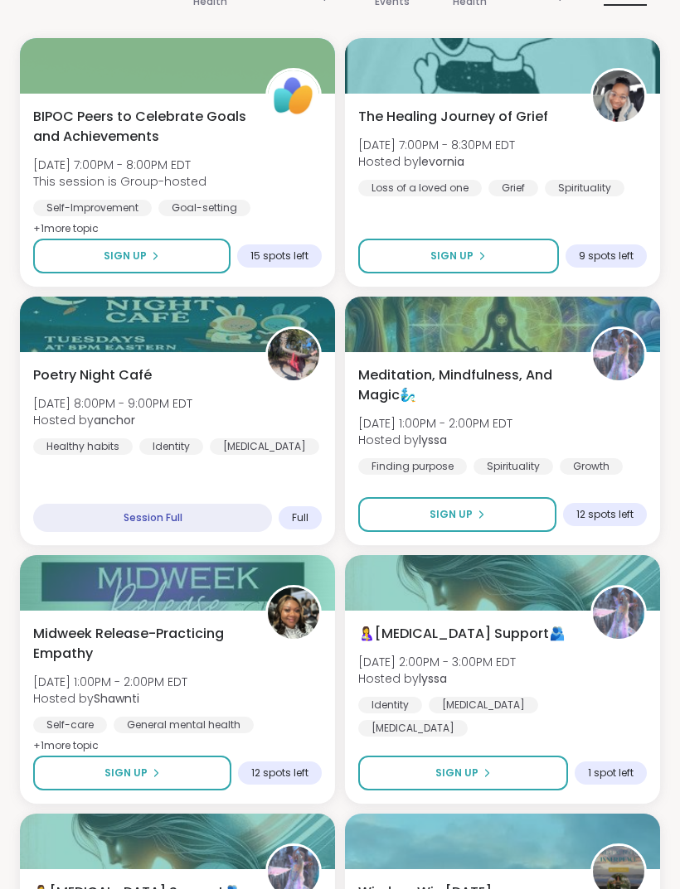
scroll to position [0, 0]
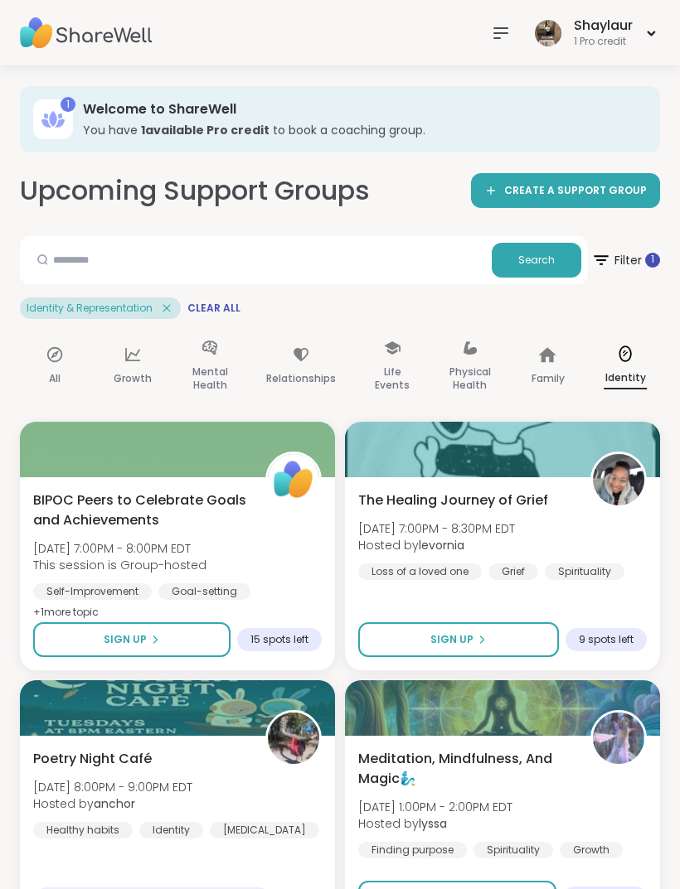
click at [623, 370] on p "Identity" at bounding box center [624, 379] width 43 height 22
click at [167, 304] on icon at bounding box center [166, 308] width 15 height 15
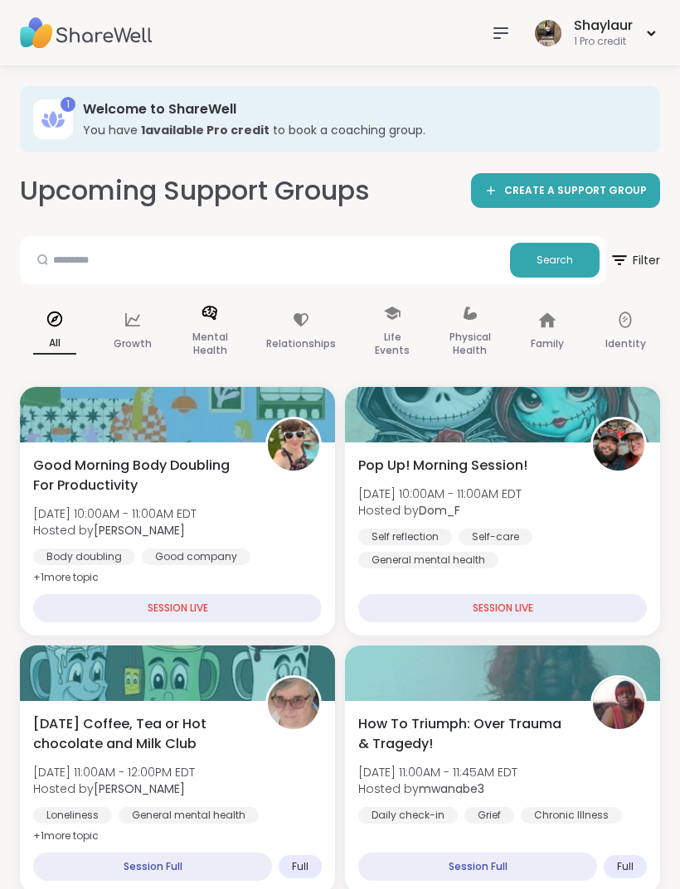
click at [210, 330] on p "Mental Health" at bounding box center [209, 343] width 43 height 33
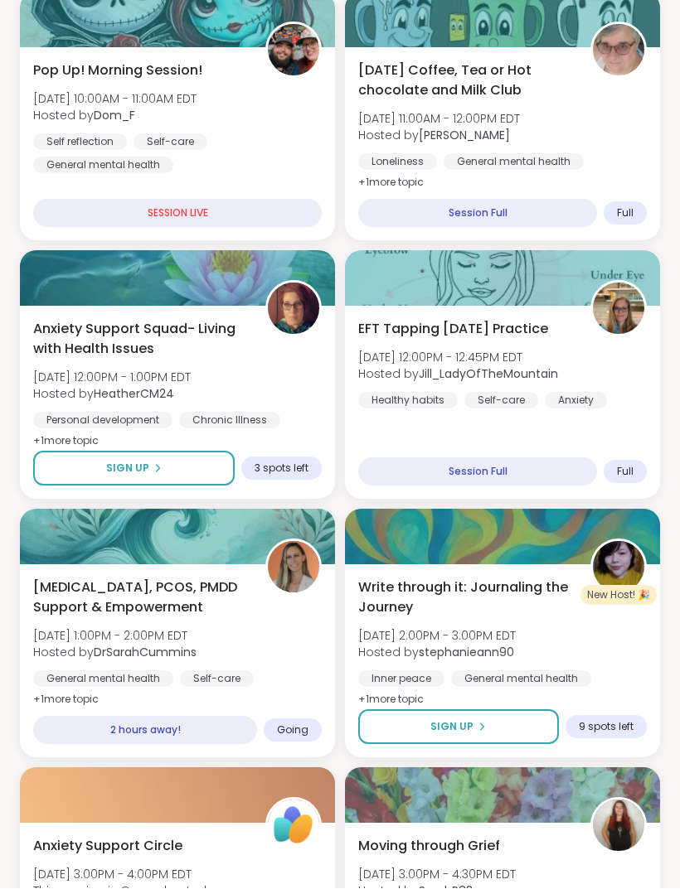
scroll to position [432, 0]
click at [277, 646] on div "Endometriosis, PCOS, PMDD Support & Empowerment Mon, Sep 15 | 1:00PM - 2:00PM E…" at bounding box center [177, 644] width 288 height 133
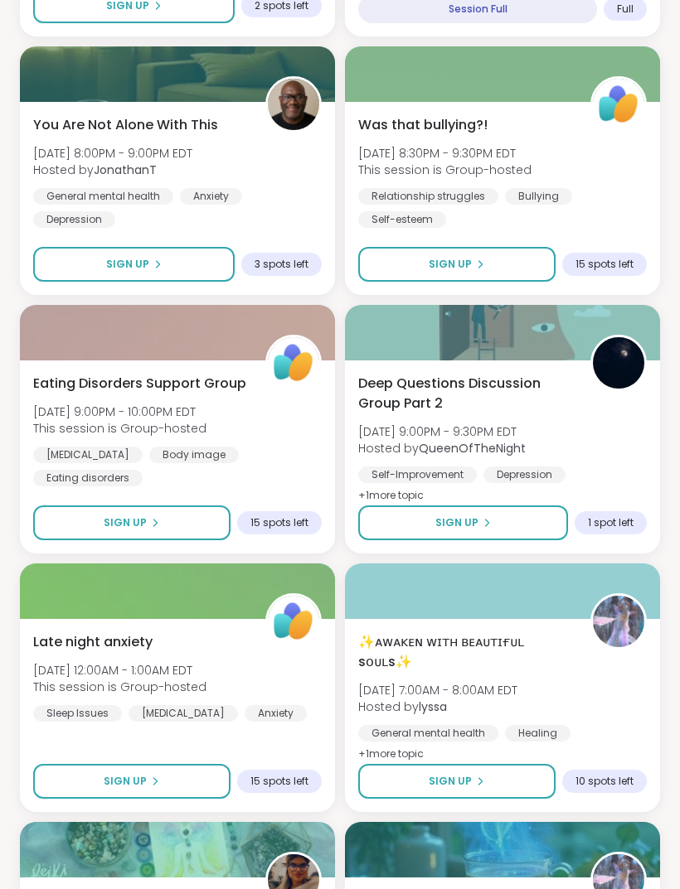
scroll to position [2456, 0]
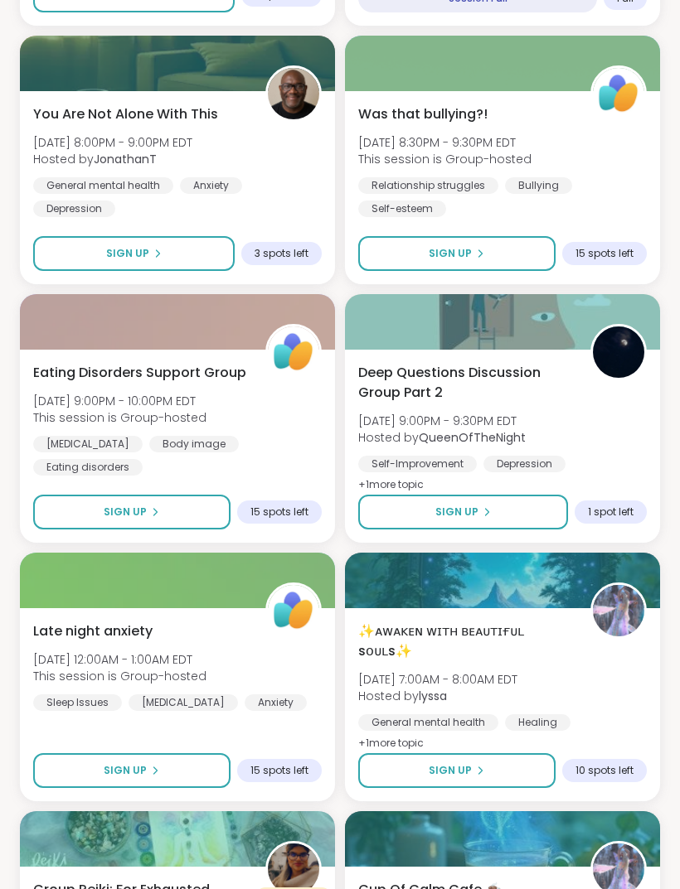
click at [276, 436] on div "Body dysmorphia Body image Eating disorders" at bounding box center [177, 456] width 288 height 40
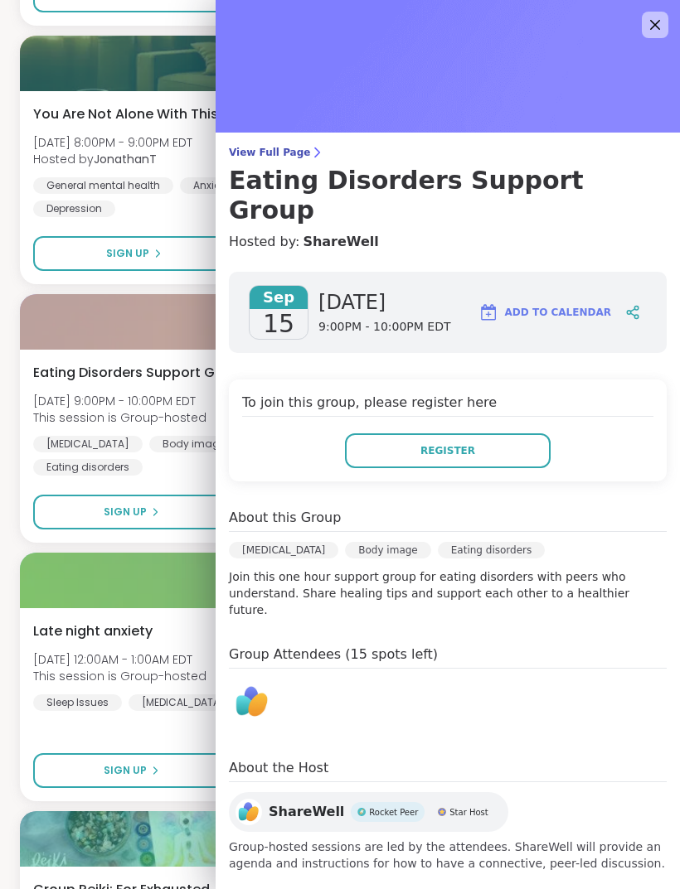
click at [9, 547] on div "1 Welcome to ShareWell You have 1 available Pro credit to book a coaching group…" at bounding box center [340, 141] width 680 height 5063
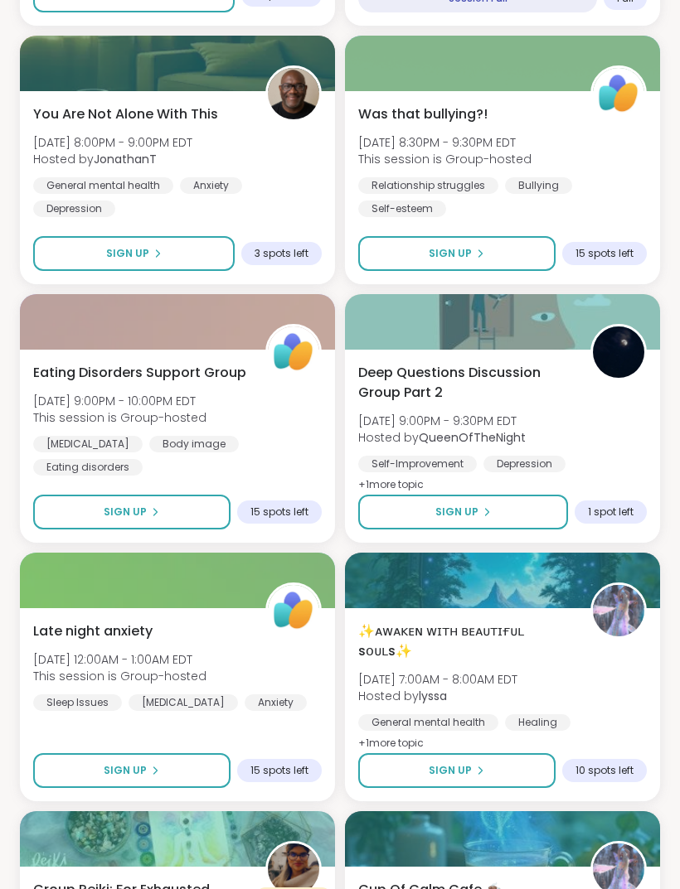
click at [603, 414] on div "Deep Questions Discussion Group Part 2 Mon, Sep 15 | 9:00PM - 9:30PM EDT Hosted…" at bounding box center [502, 429] width 288 height 133
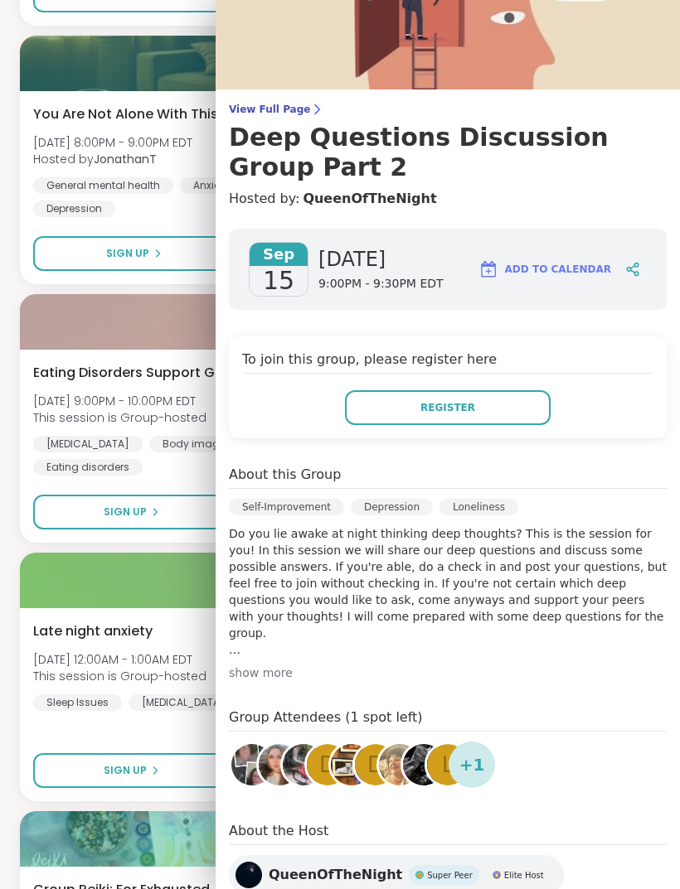
scroll to position [42, 0]
click at [268, 669] on div "show more" at bounding box center [448, 674] width 438 height 17
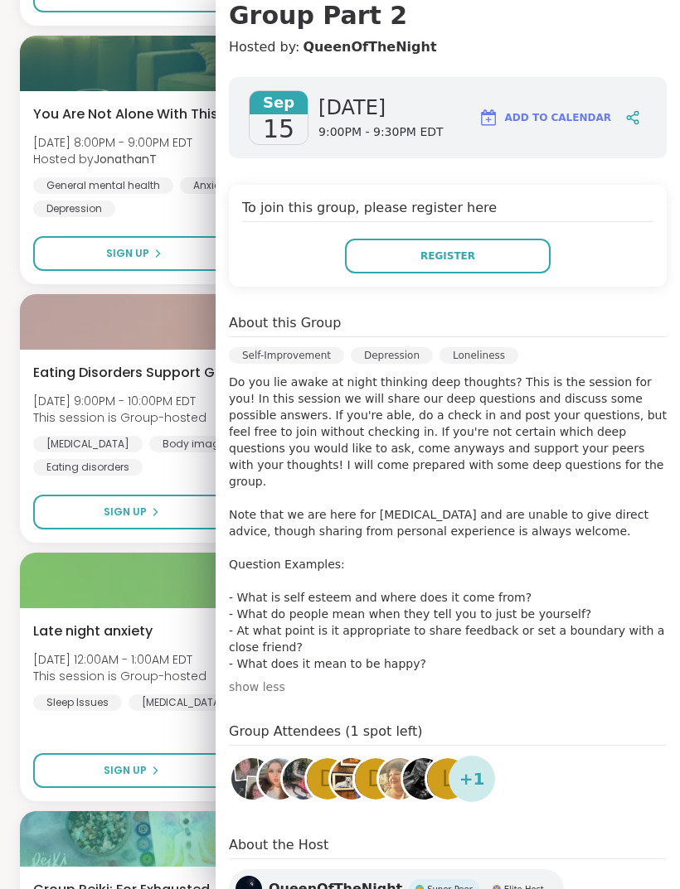
scroll to position [191, 0]
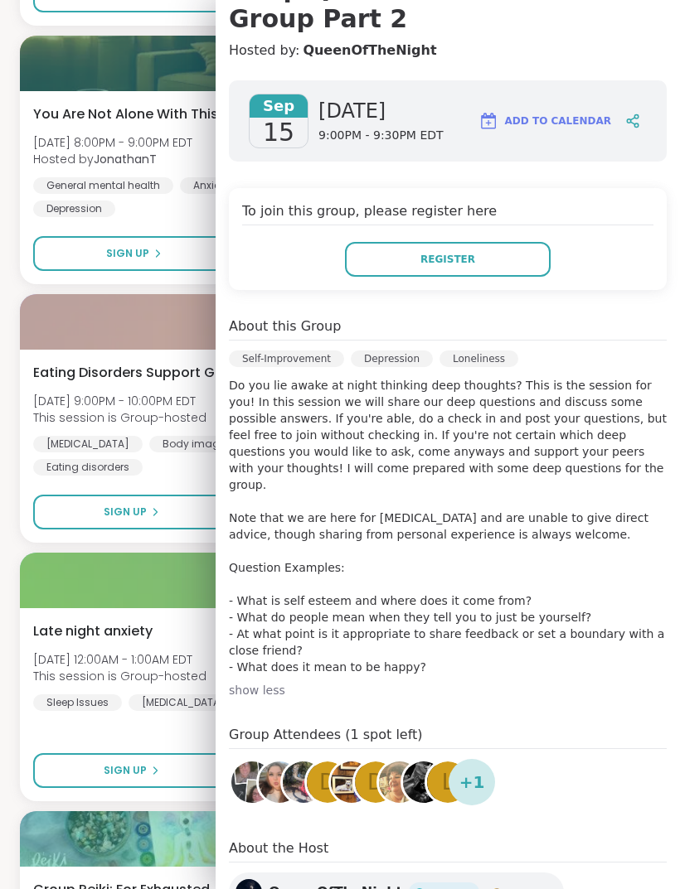
click at [1, 627] on div "1 Welcome to ShareWell You have 1 available Pro credit to book a coaching group…" at bounding box center [340, 141] width 680 height 5063
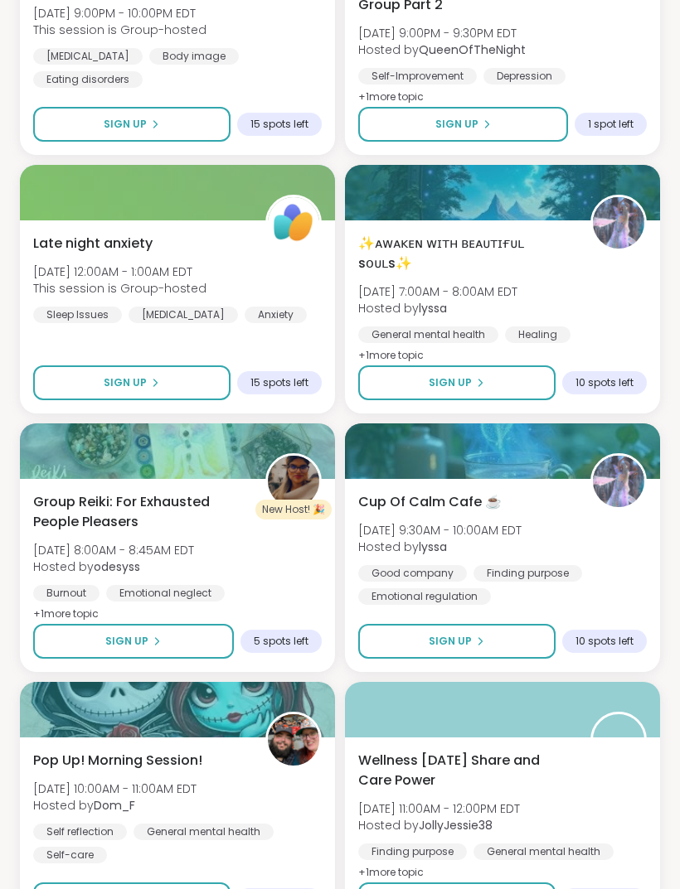
scroll to position [2848, 0]
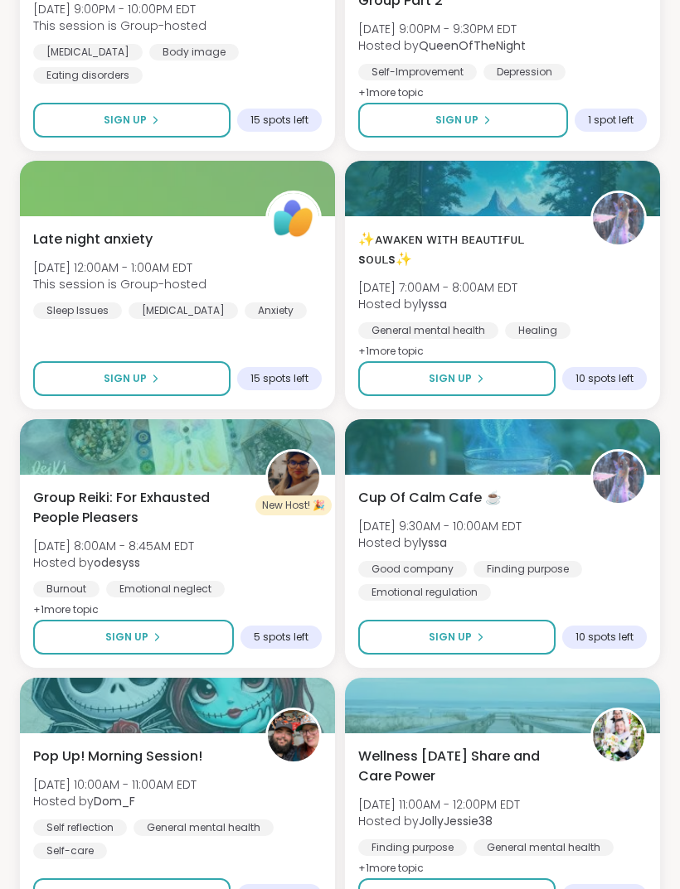
click at [285, 554] on div "Group Reiki: For Exhausted People Pleasers Tue, Sep 16 | 8:00AM - 8:45AM EDT Ho…" at bounding box center [177, 554] width 288 height 133
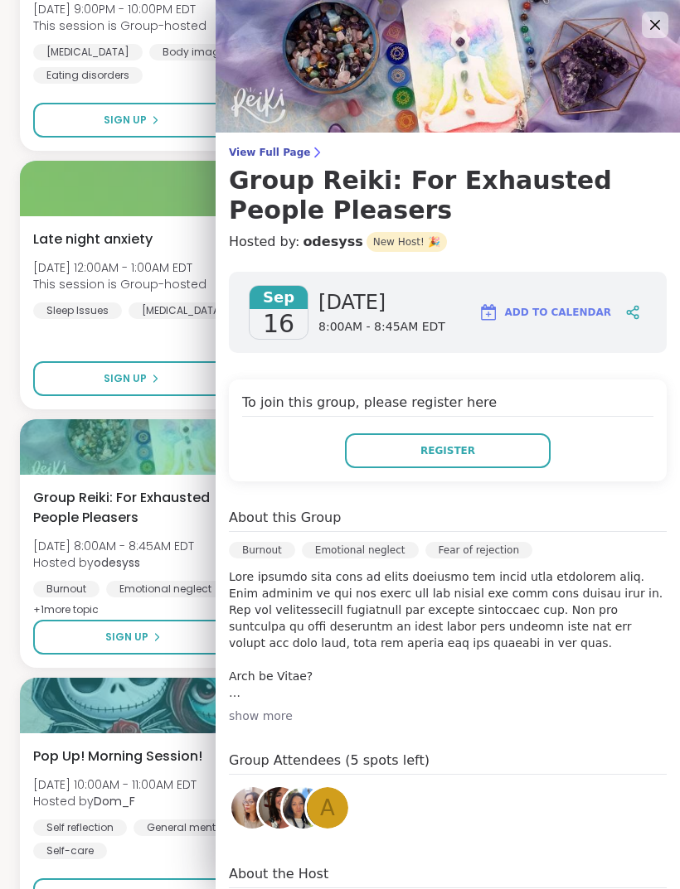
click at [253, 721] on div "show more" at bounding box center [448, 716] width 438 height 17
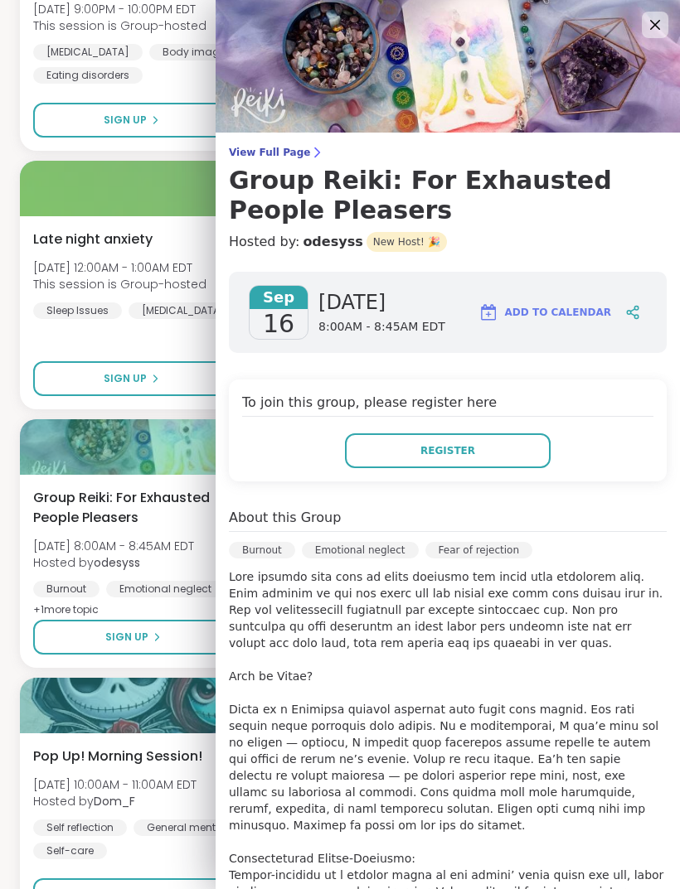
scroll to position [0, 0]
click at [288, 148] on span "View Full Page" at bounding box center [448, 152] width 438 height 13
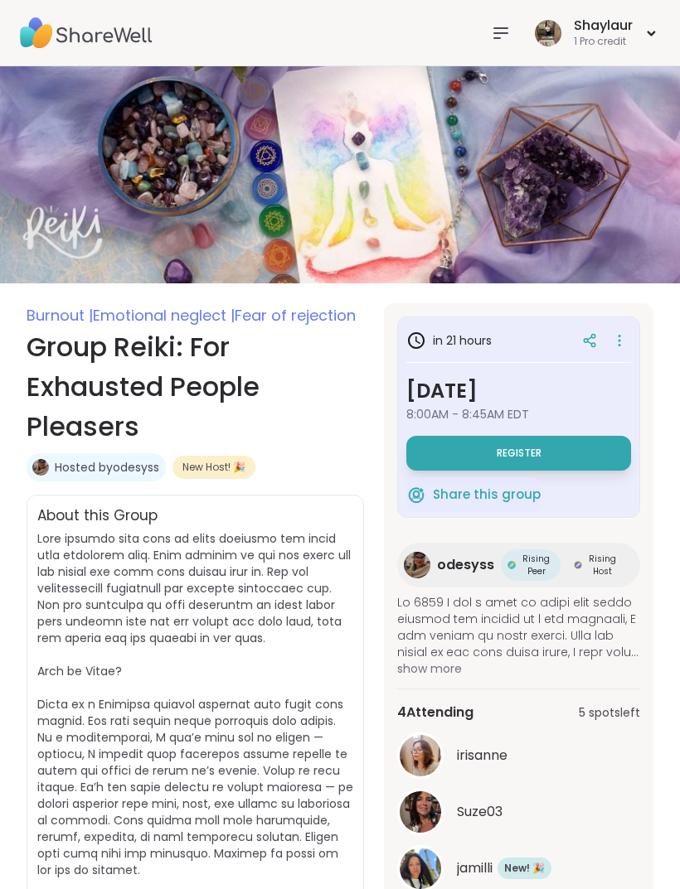
click at [530, 456] on span "Register" at bounding box center [518, 453] width 45 height 13
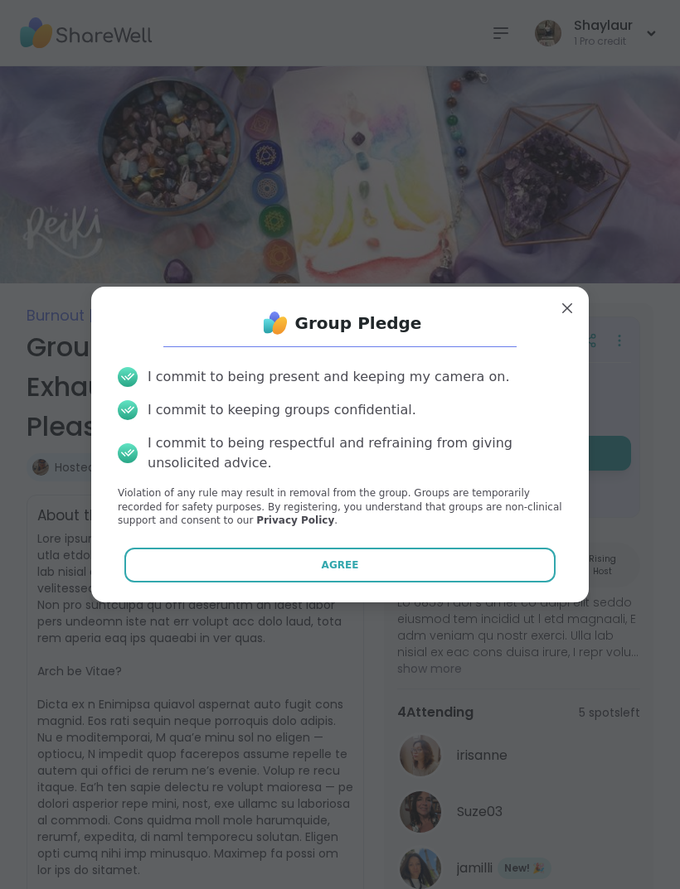
click at [377, 566] on button "Agree" at bounding box center [340, 565] width 432 height 35
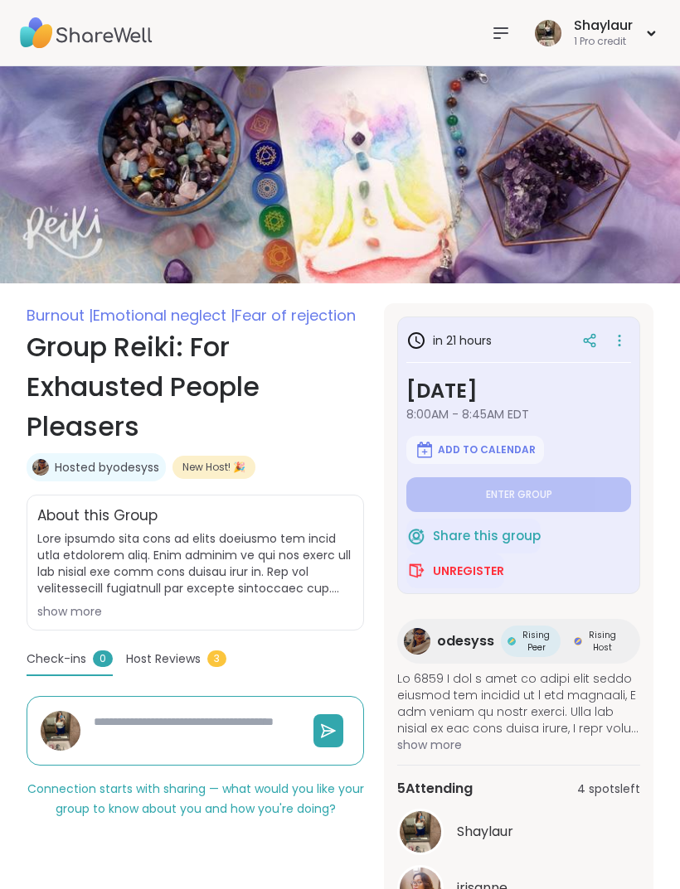
click at [504, 28] on icon at bounding box center [500, 33] width 13 height 10
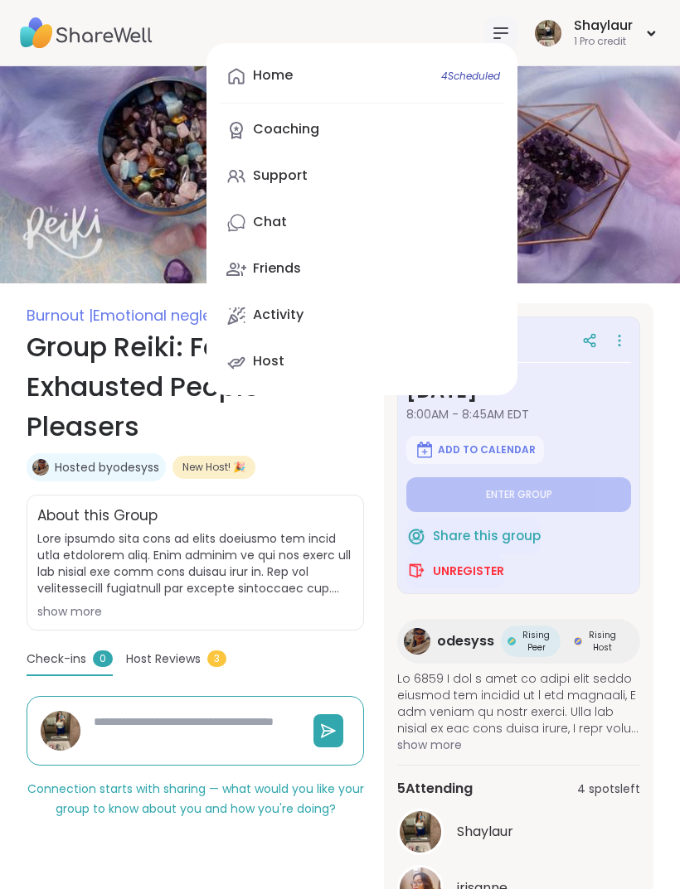
click at [331, 84] on link "Home 4 Scheduled" at bounding box center [362, 76] width 284 height 40
type textarea "*"
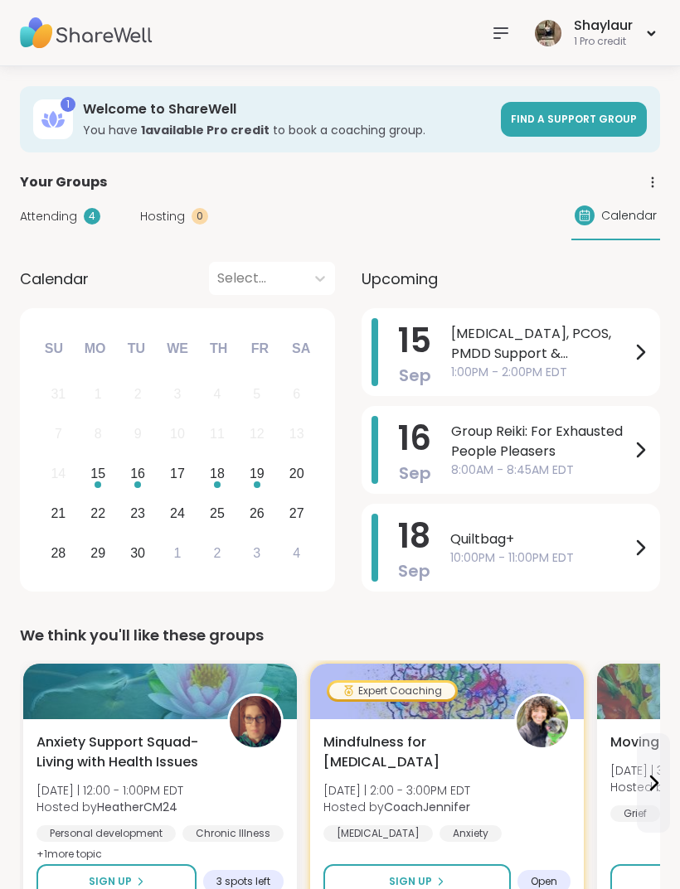
click at [65, 209] on span "Attending" at bounding box center [48, 216] width 57 height 17
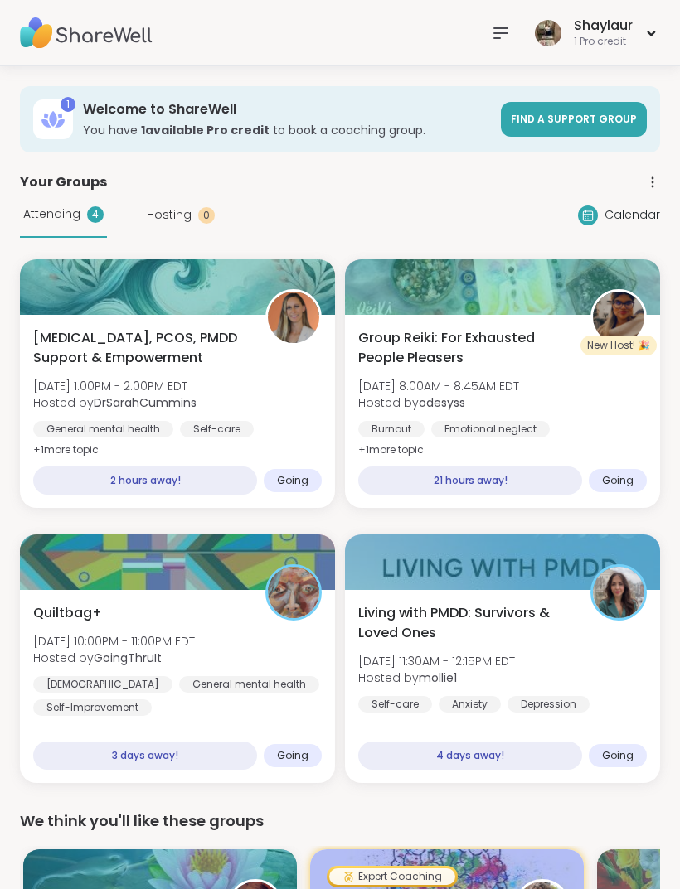
click at [509, 39] on icon at bounding box center [501, 33] width 20 height 20
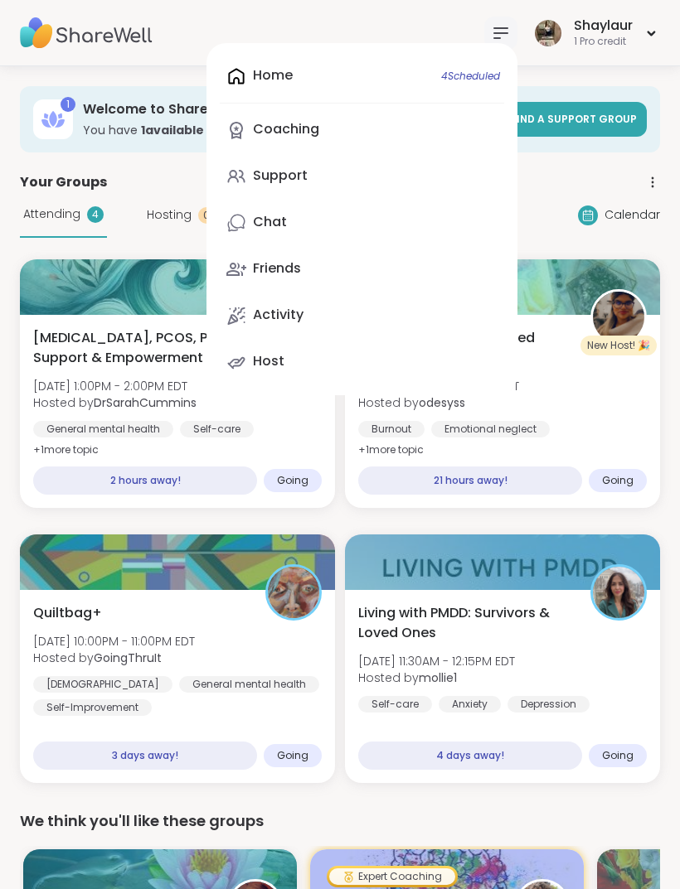
click at [295, 216] on link "Chat" at bounding box center [362, 223] width 284 height 40
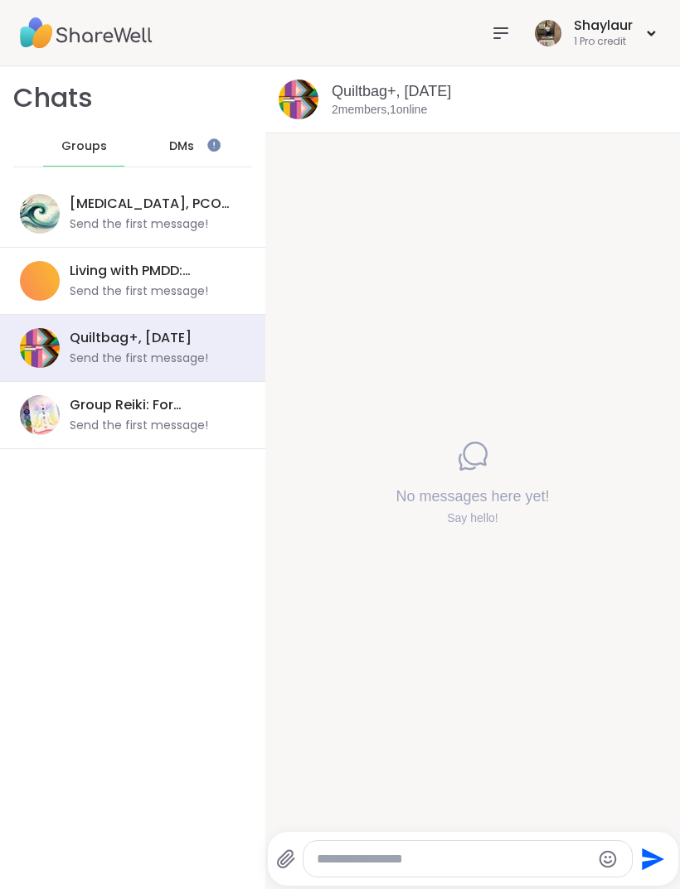
click at [202, 144] on div "DMs" at bounding box center [181, 147] width 81 height 40
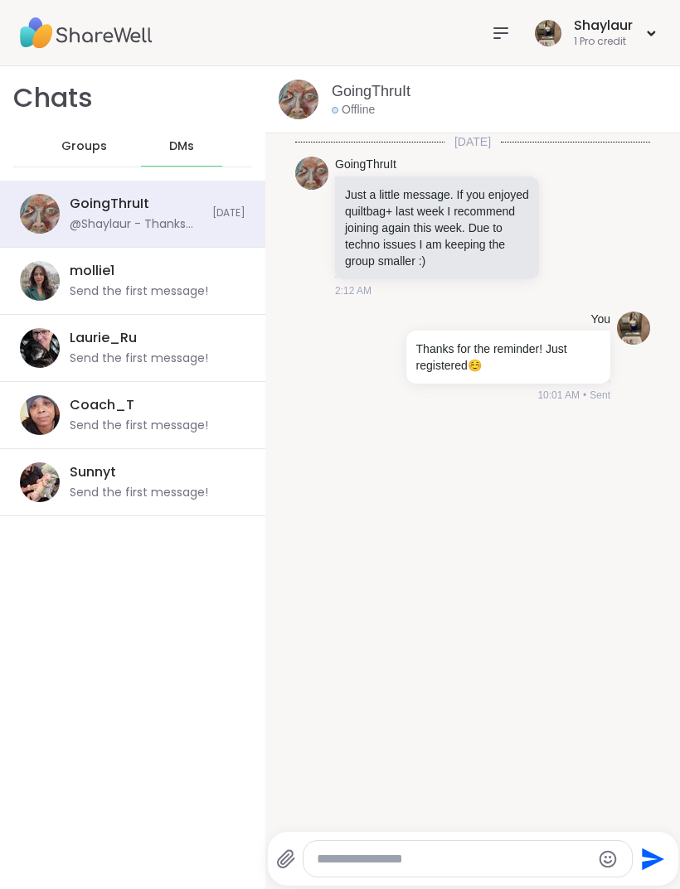
click at [505, 34] on icon at bounding box center [501, 33] width 20 height 20
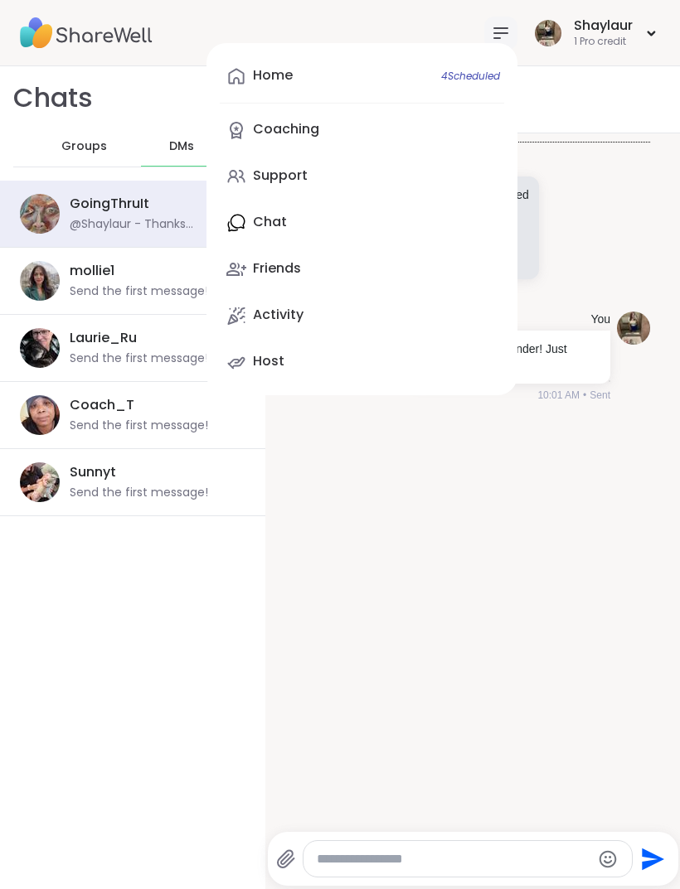
click at [303, 273] on link "Friends" at bounding box center [362, 269] width 284 height 40
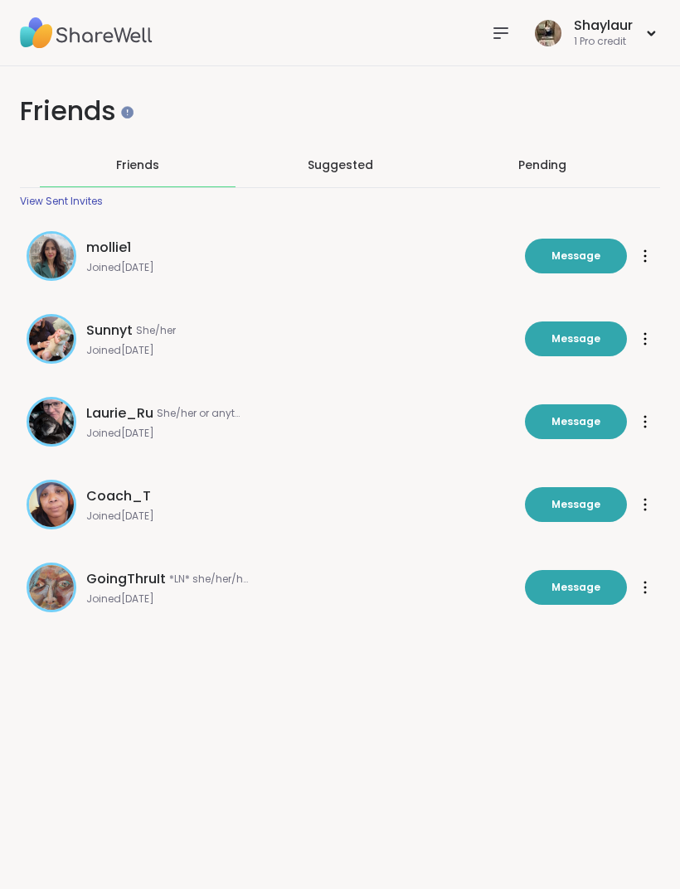
click at [503, 36] on icon at bounding box center [501, 33] width 20 height 20
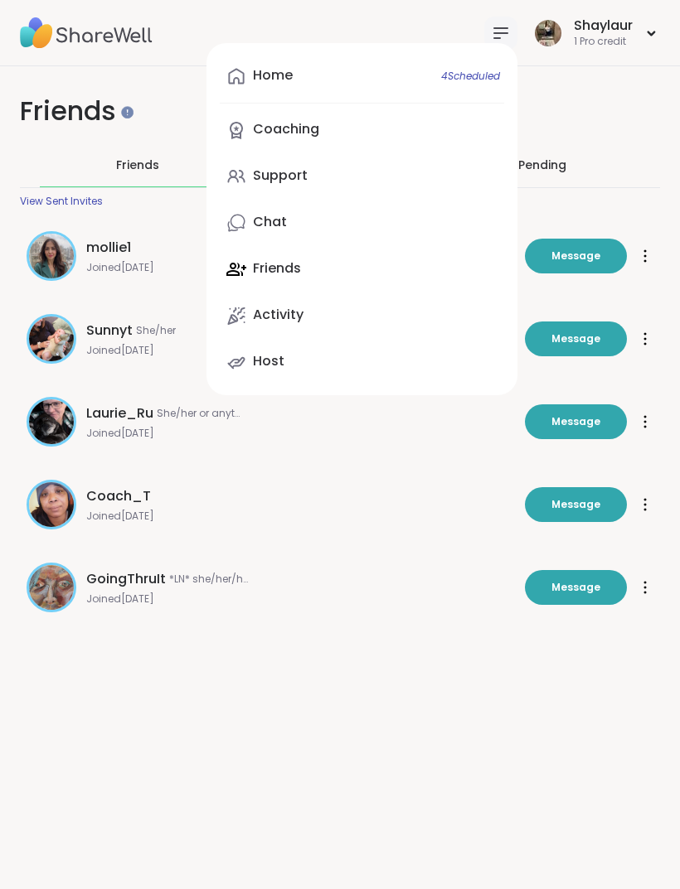
click at [385, 73] on link "Home 4 Scheduled" at bounding box center [362, 76] width 284 height 40
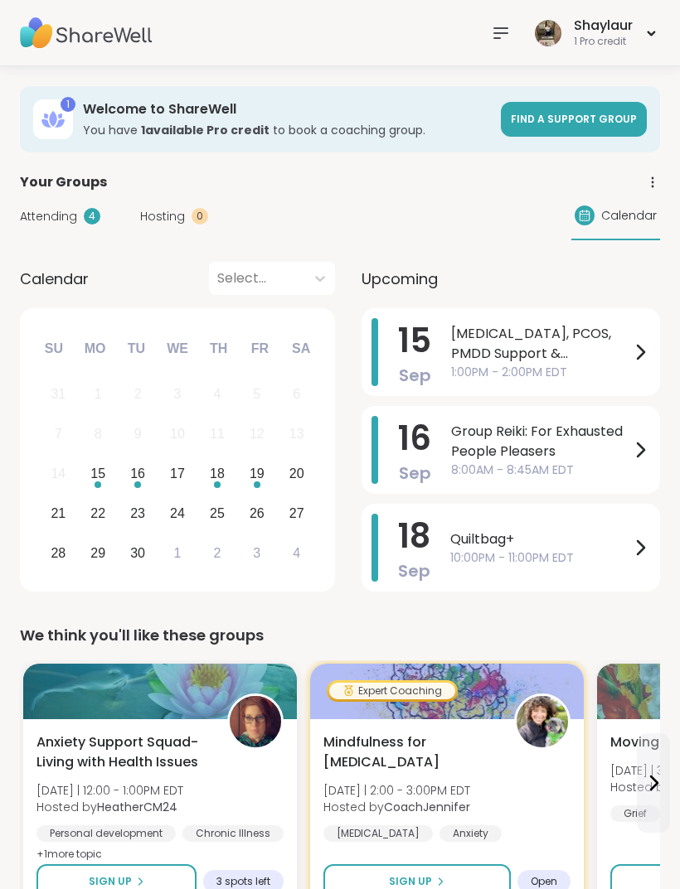
click at [614, 29] on div "Shaylaur" at bounding box center [603, 26] width 59 height 18
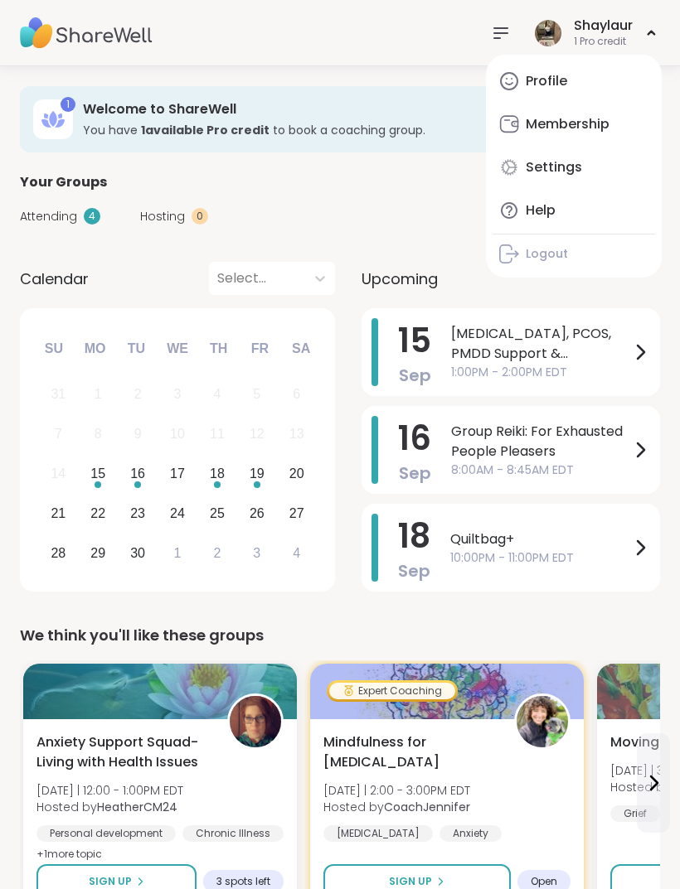
click at [565, 75] on div "Profile" at bounding box center [545, 81] width 41 height 18
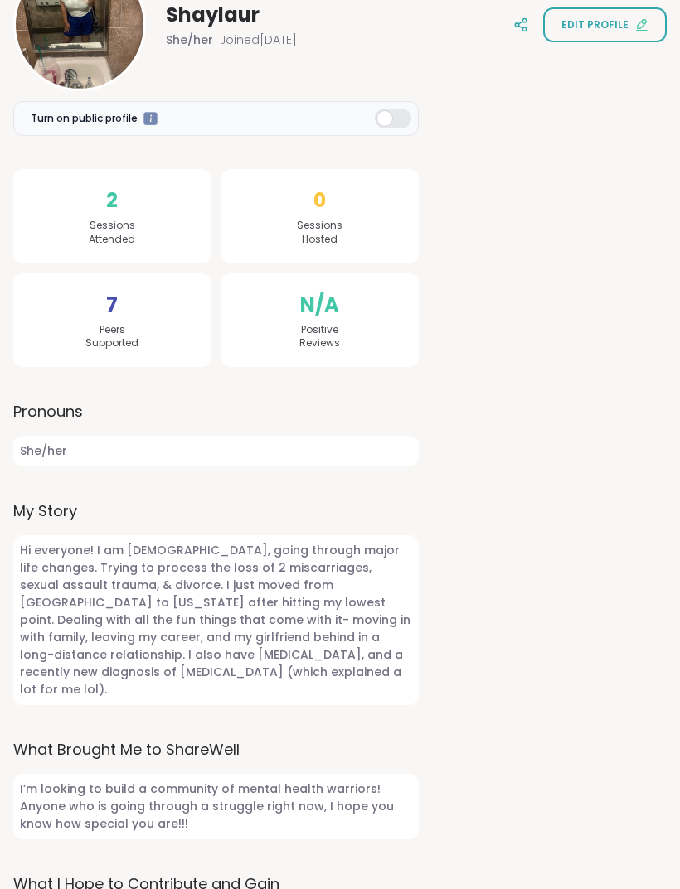
scroll to position [330, 0]
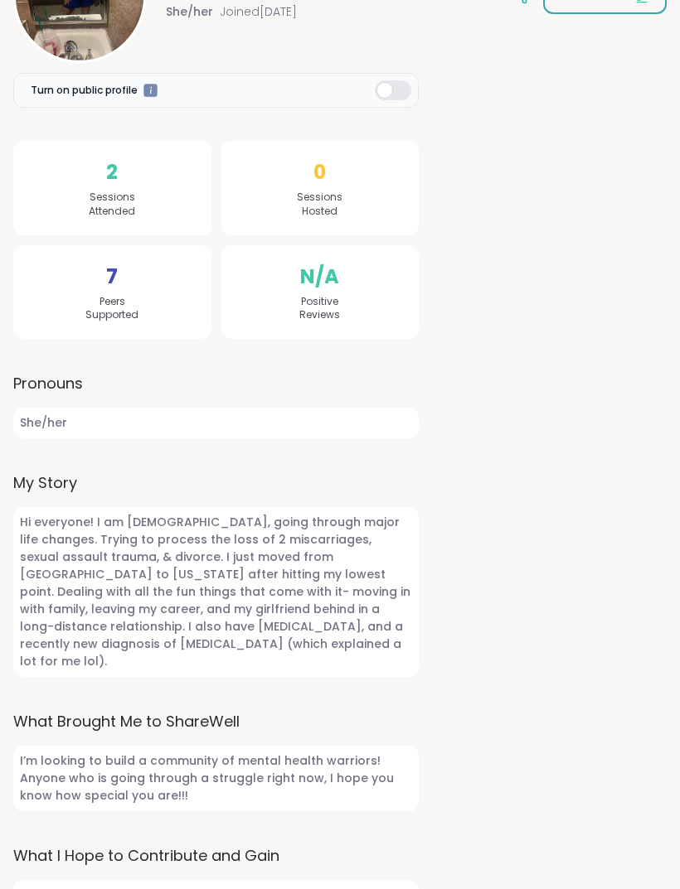
click at [335, 587] on span "Hi everyone! I am 33 years old, going through major life changes. Trying to pro…" at bounding box center [215, 592] width 405 height 170
click at [332, 603] on span "Hi everyone! I am 33 years old, going through major life changes. Trying to pro…" at bounding box center [215, 592] width 405 height 170
click at [330, 604] on span "Hi everyone! I am 33 years old, going through major life changes. Trying to pro…" at bounding box center [215, 592] width 405 height 170
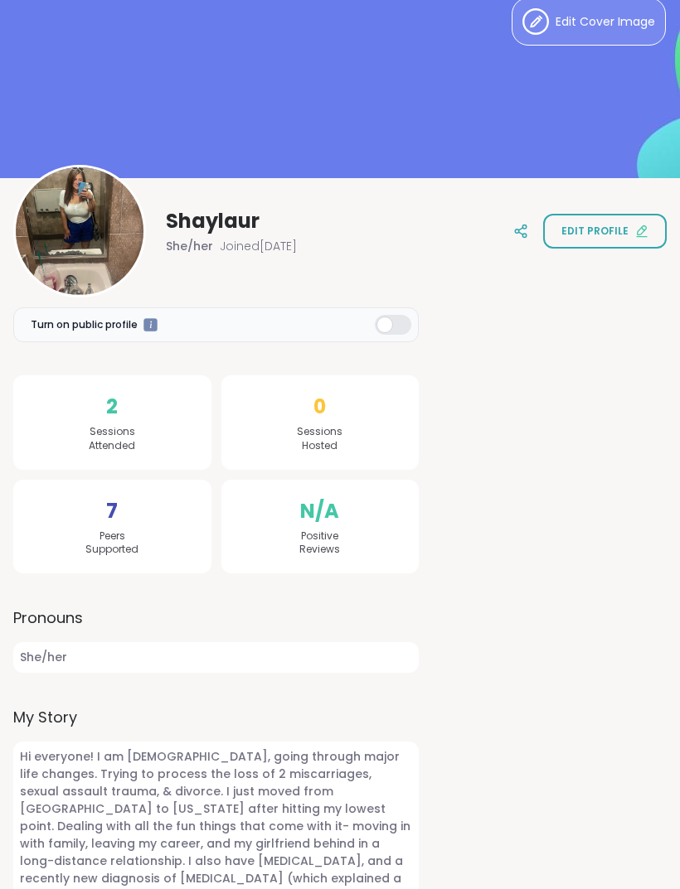
scroll to position [95, 0]
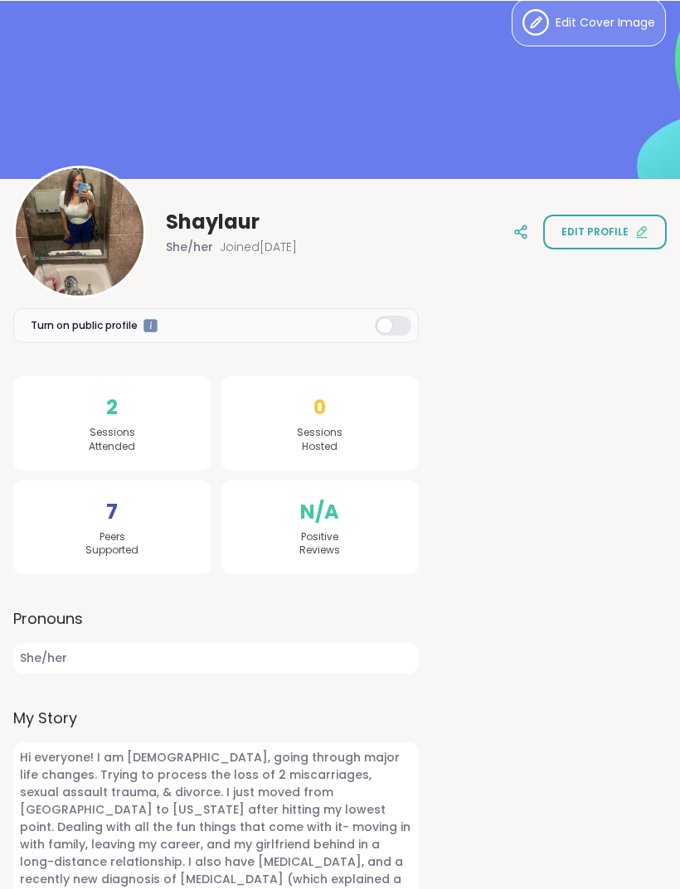
click at [603, 230] on span "Edit profile" at bounding box center [594, 231] width 67 height 15
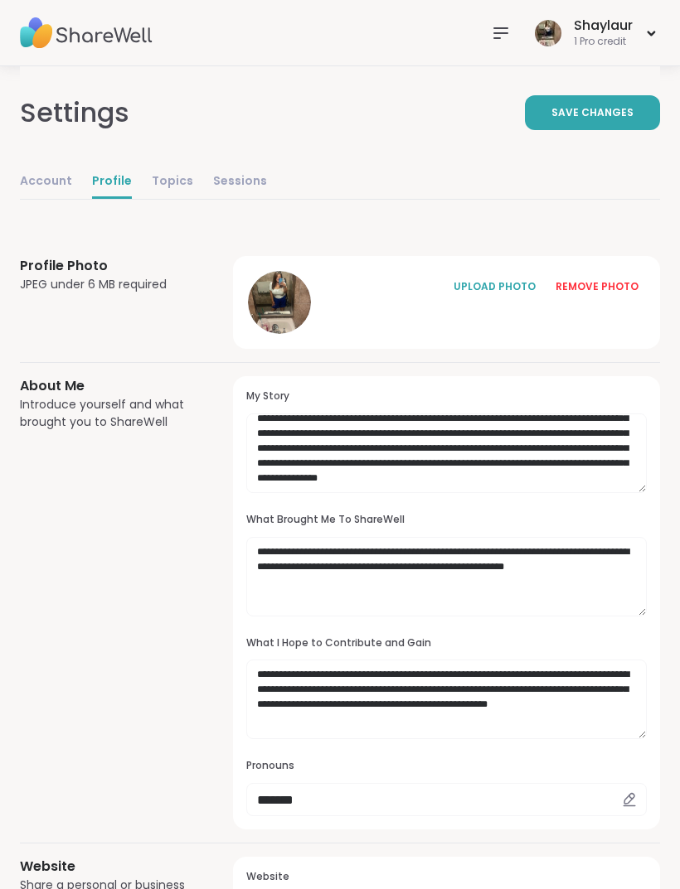
scroll to position [40, 0]
click at [293, 462] on textarea "**********" at bounding box center [446, 454] width 400 height 80
click at [503, 462] on textarea "**********" at bounding box center [446, 454] width 400 height 80
type textarea "**********"
click at [635, 565] on textarea "**********" at bounding box center [446, 577] width 400 height 80
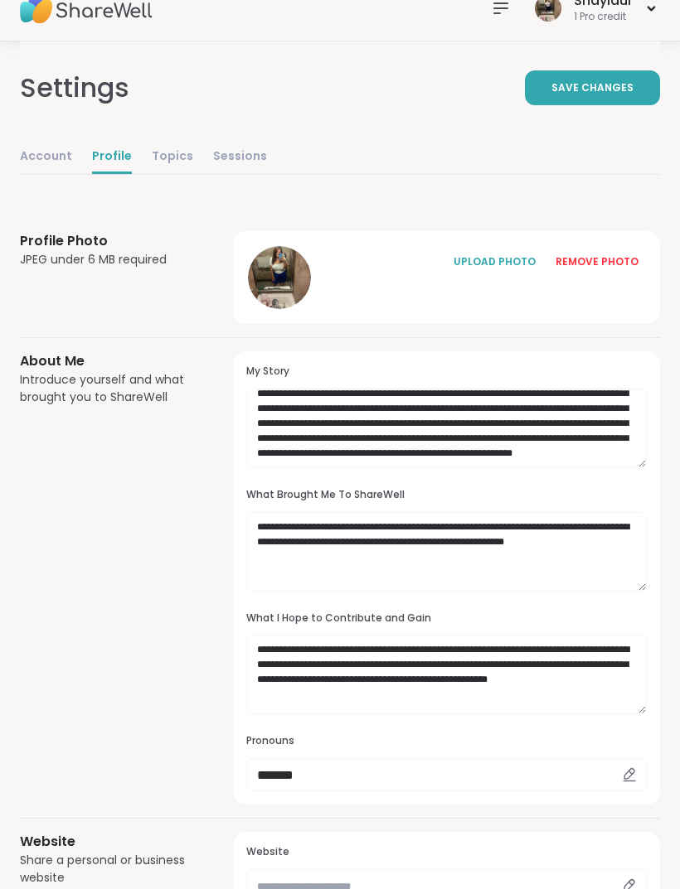
scroll to position [23, 0]
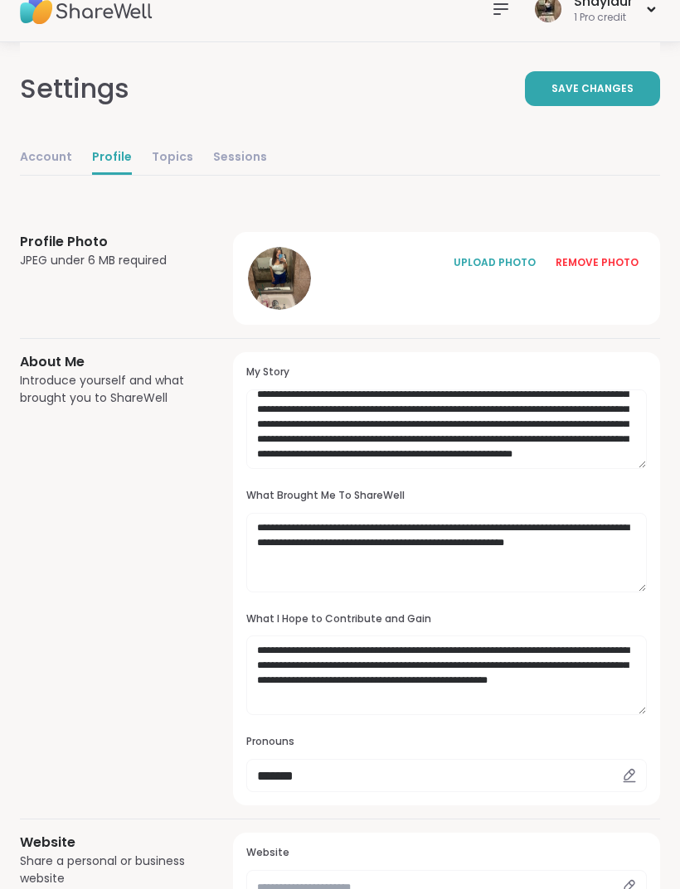
click at [607, 88] on span "Save Changes" at bounding box center [592, 89] width 82 height 15
click at [31, 168] on link "Account" at bounding box center [46, 158] width 52 height 33
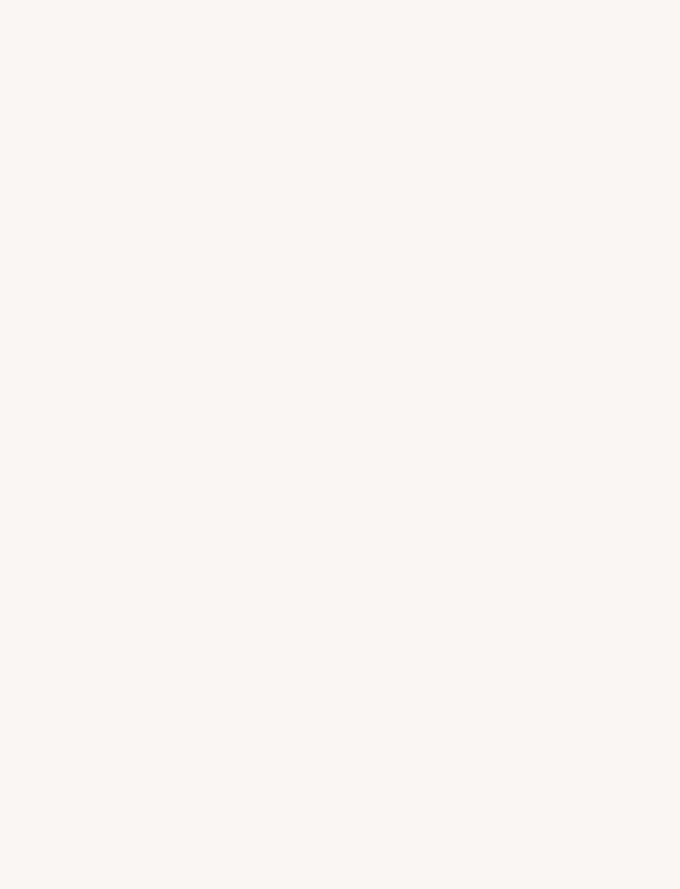
select select "**"
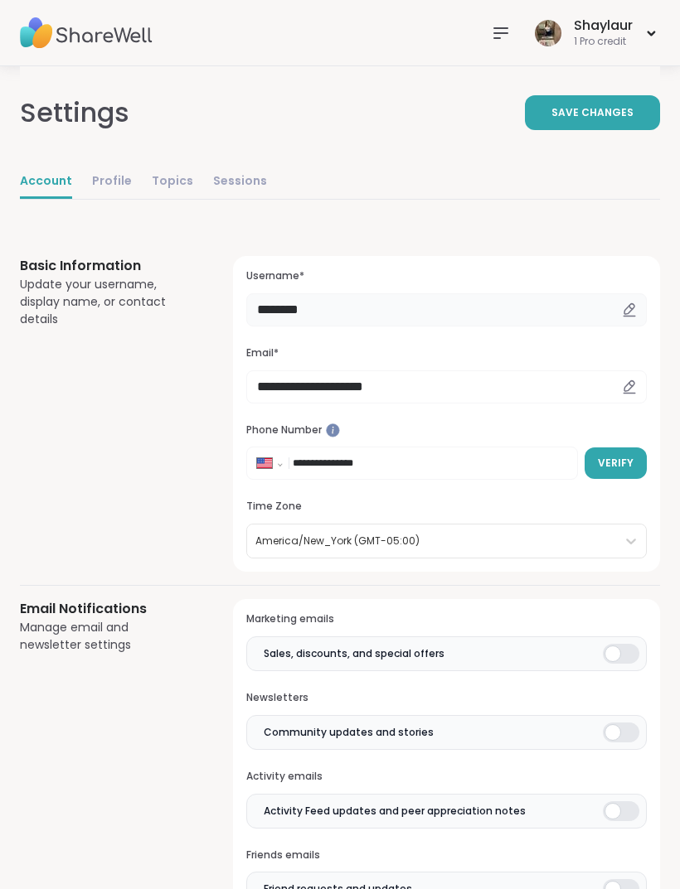
click at [297, 307] on input "********" at bounding box center [446, 309] width 400 height 33
click at [97, 508] on div "Basic Information Update your username, display name, or contact details" at bounding box center [106, 414] width 173 height 316
click at [500, 45] on div at bounding box center [500, 33] width 33 height 33
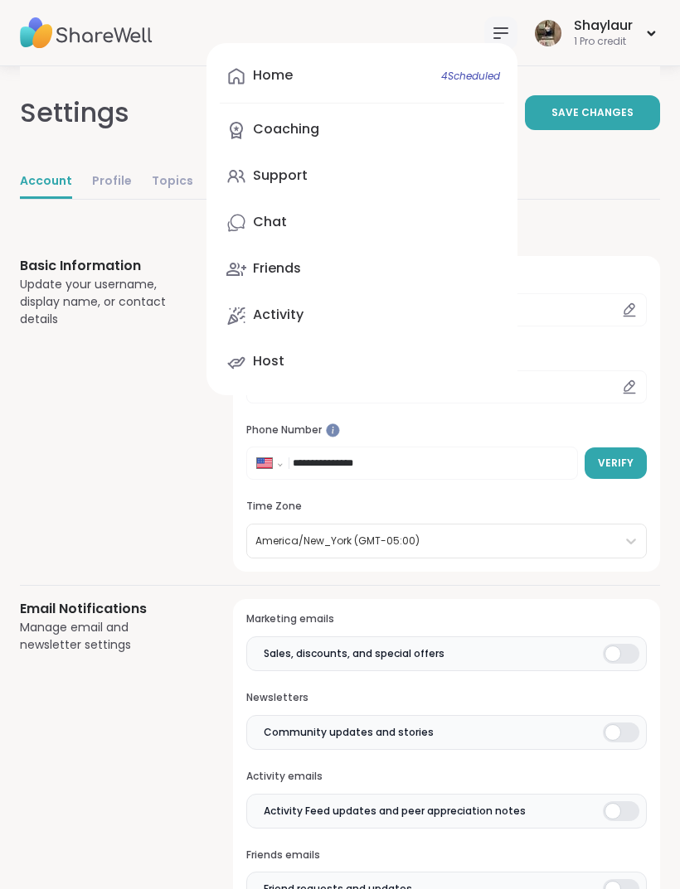
click at [365, 82] on link "Home 4 Scheduled" at bounding box center [362, 76] width 284 height 40
